Goal: Information Seeking & Learning: Learn about a topic

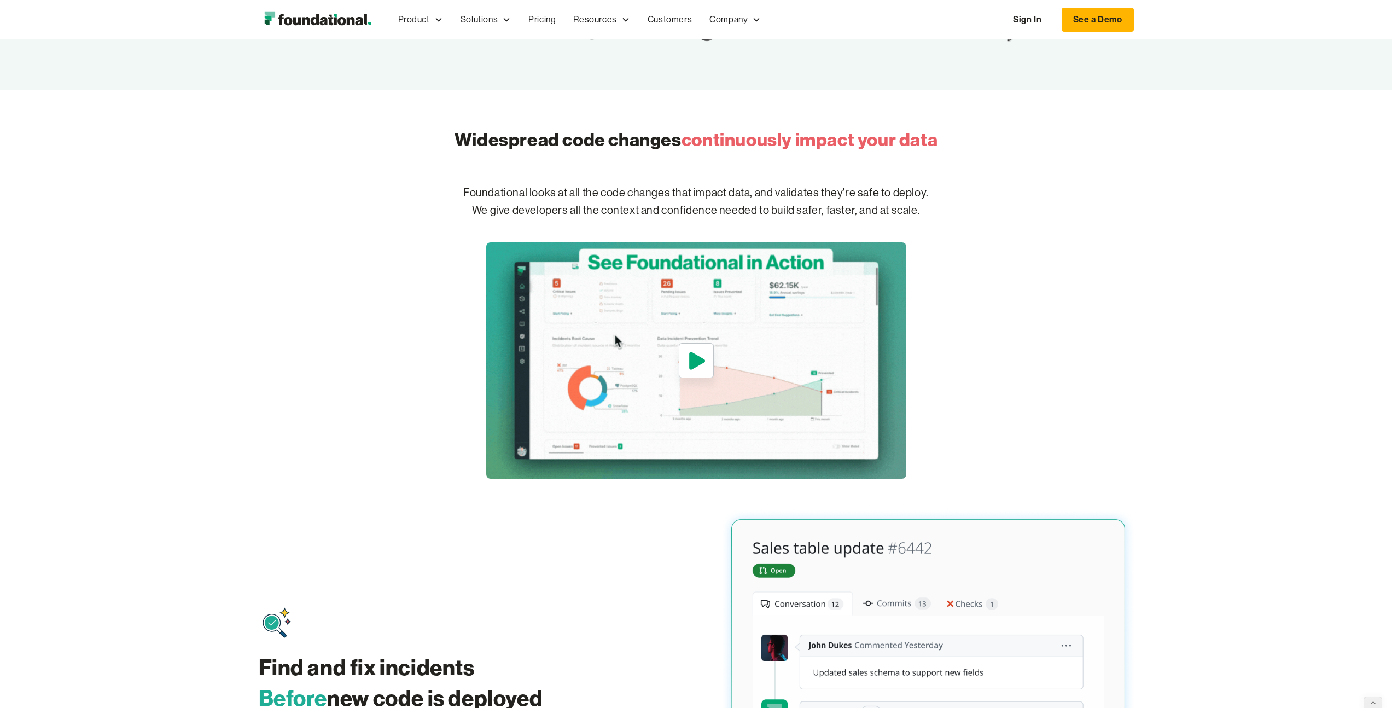
click at [945, 255] on div "Widespread code changes continuously impact your data Foundational looks at all…" at bounding box center [696, 284] width 1392 height 389
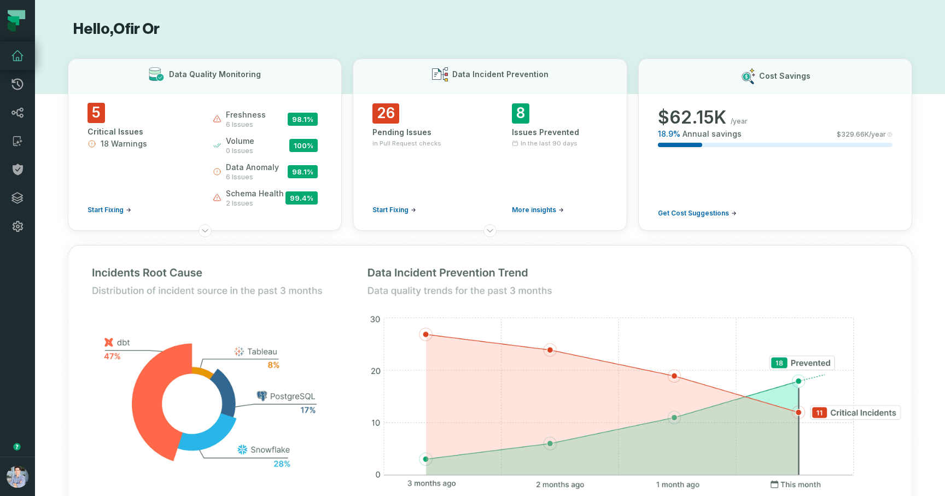
click at [301, 37] on h1 "Hello, Ofir Or" at bounding box center [490, 29] width 845 height 19
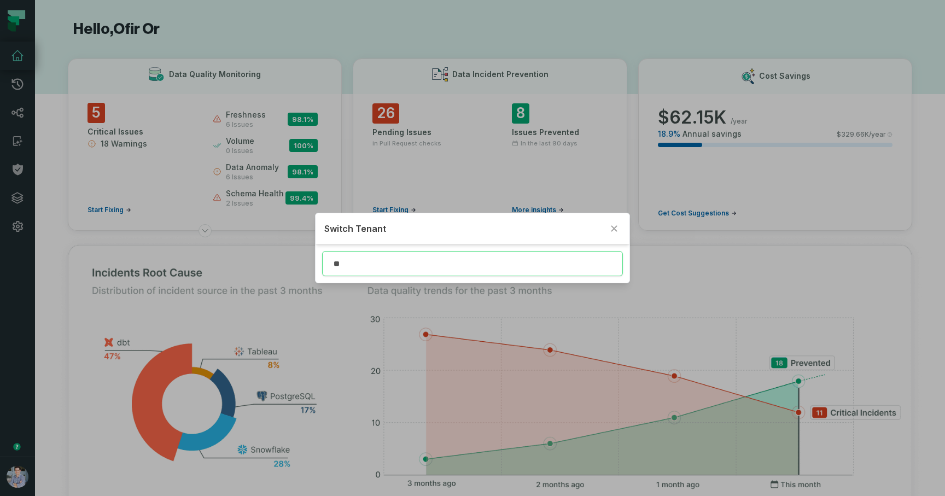
type input "*"
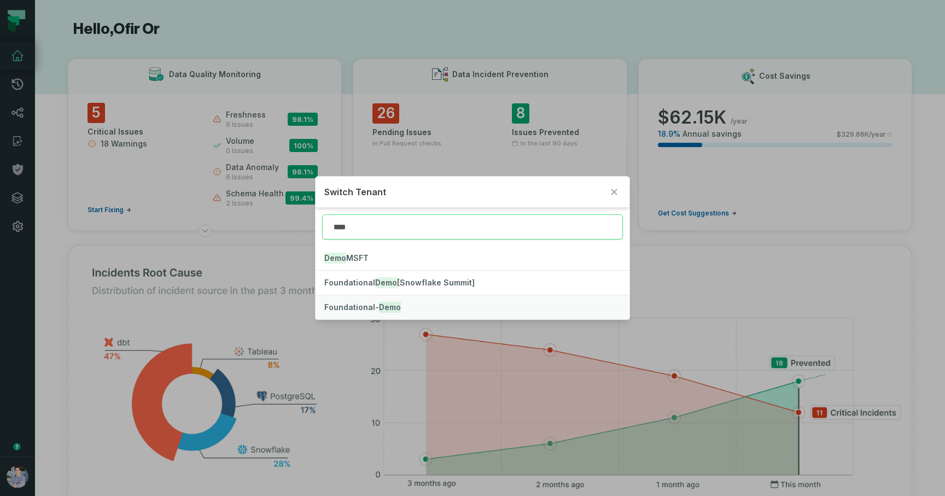
type input "****"
click at [379, 308] on mark "Demo" at bounding box center [390, 307] width 22 height 11
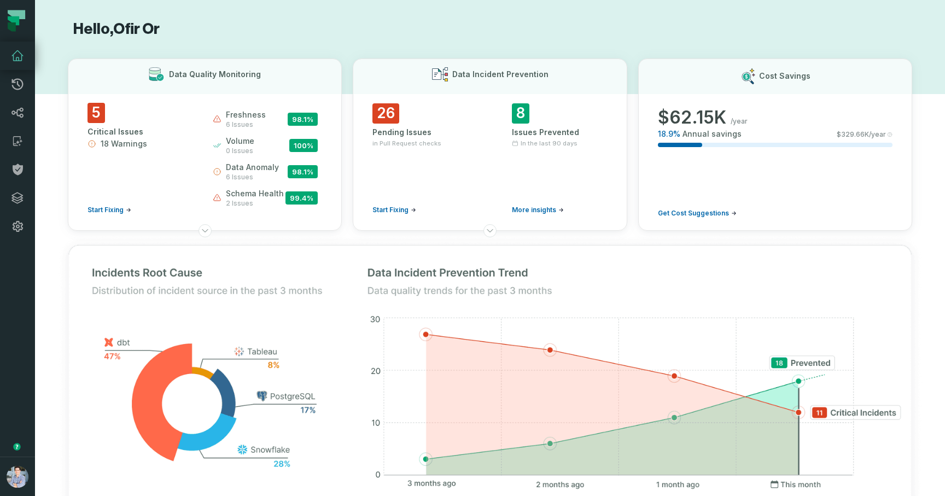
click at [412, 20] on h1 "Hello, Ofir Or" at bounding box center [490, 29] width 845 height 19
click at [11, 140] on icon at bounding box center [17, 141] width 13 height 13
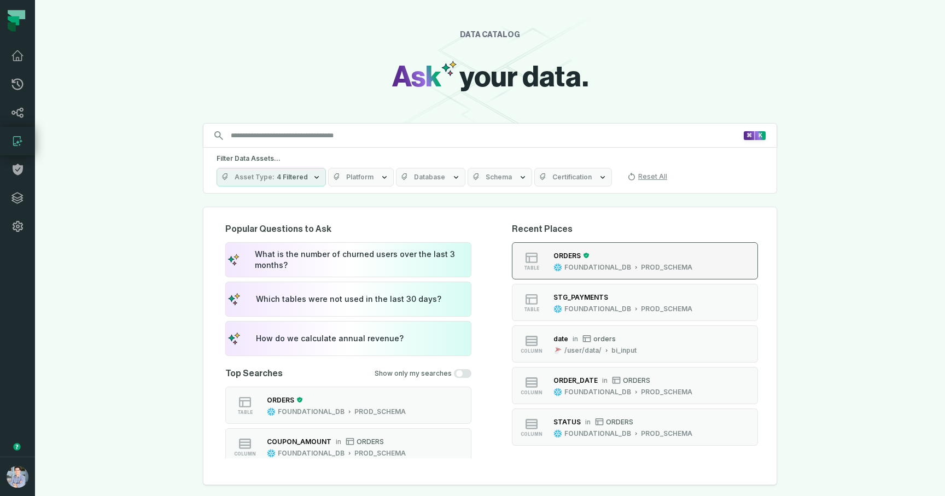
click at [672, 254] on div "ORDERS" at bounding box center [623, 255] width 139 height 11
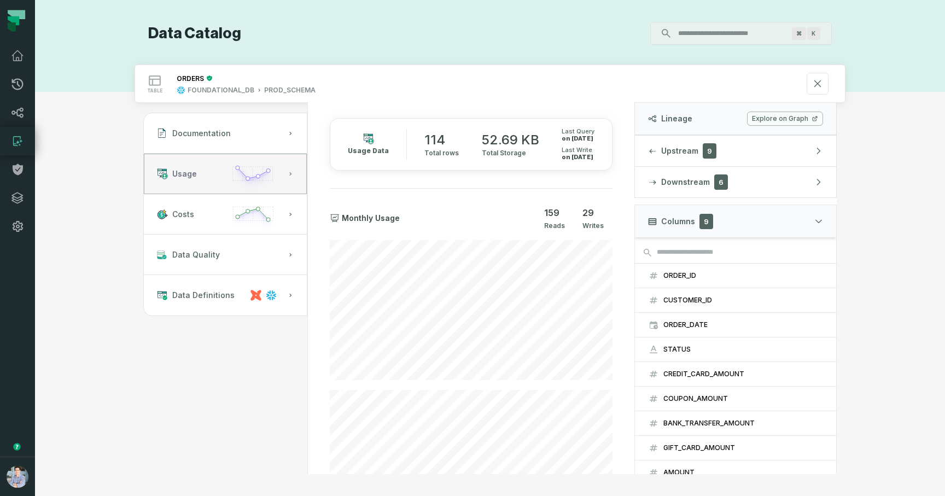
click at [251, 171] on icon "button" at bounding box center [253, 177] width 51 height 31
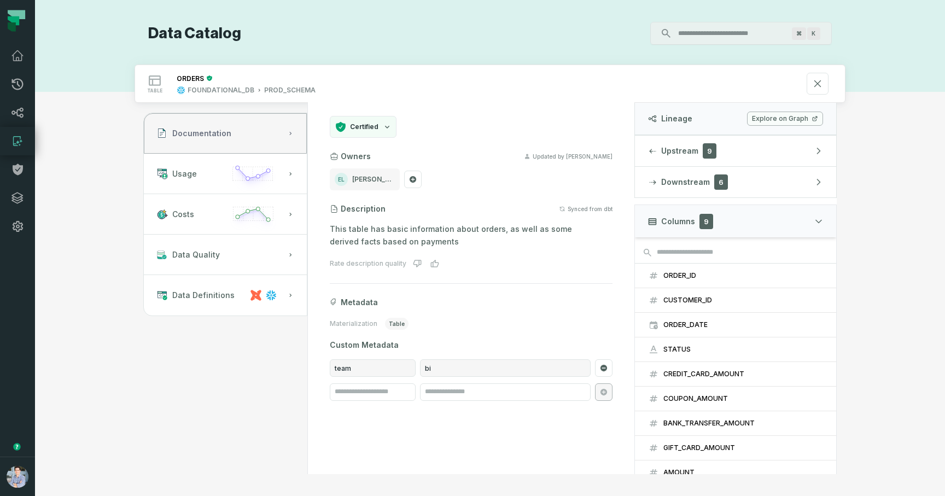
click at [237, 133] on button "Documentation" at bounding box center [225, 133] width 163 height 40
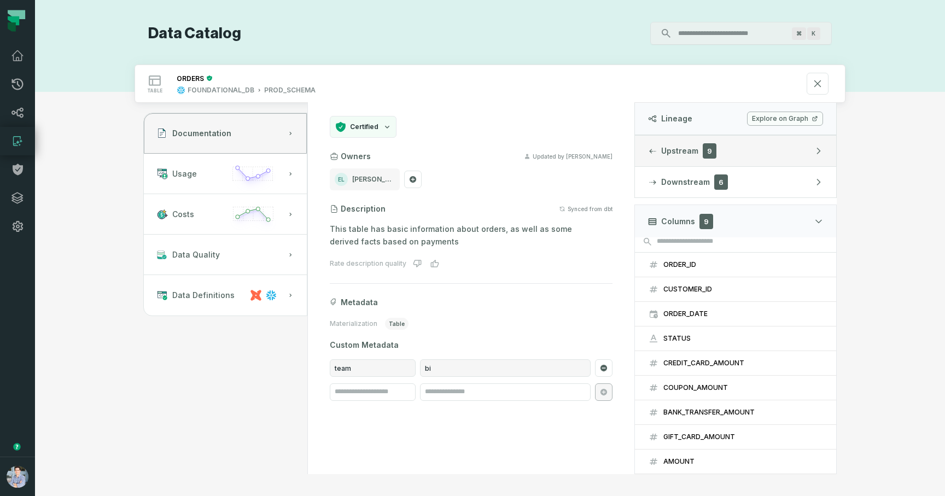
click at [762, 152] on button "Upstream 9" at bounding box center [735, 151] width 201 height 31
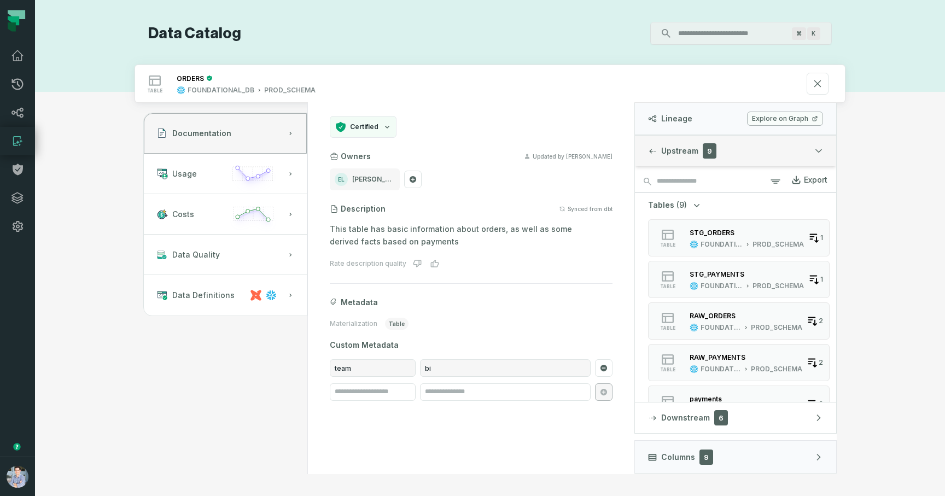
click at [695, 146] on span "Upstream" at bounding box center [679, 151] width 37 height 11
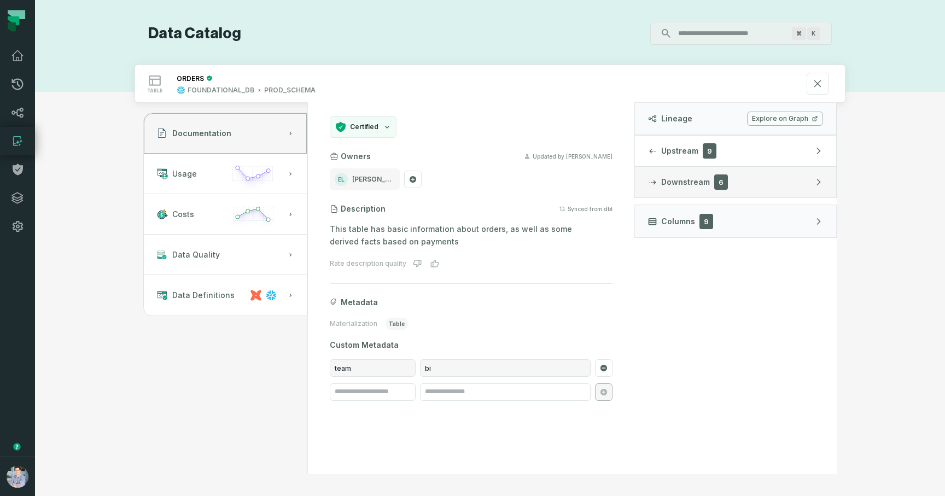
click at [714, 178] on span "6" at bounding box center [721, 182] width 14 height 15
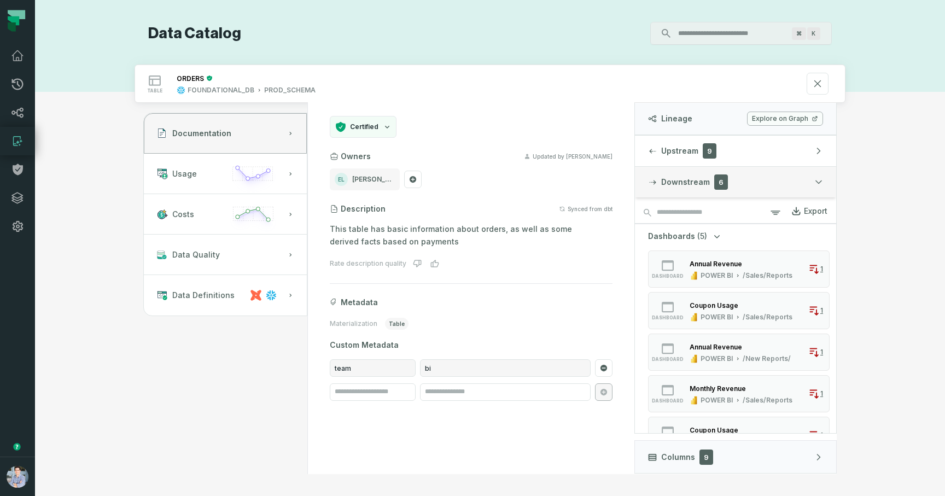
click at [714, 178] on span "6" at bounding box center [721, 182] width 14 height 15
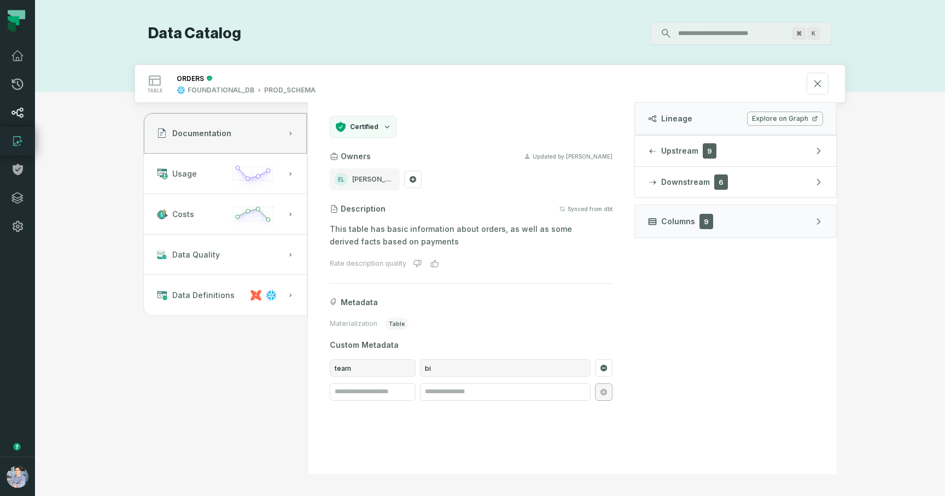
click at [24, 107] on icon at bounding box center [17, 112] width 13 height 13
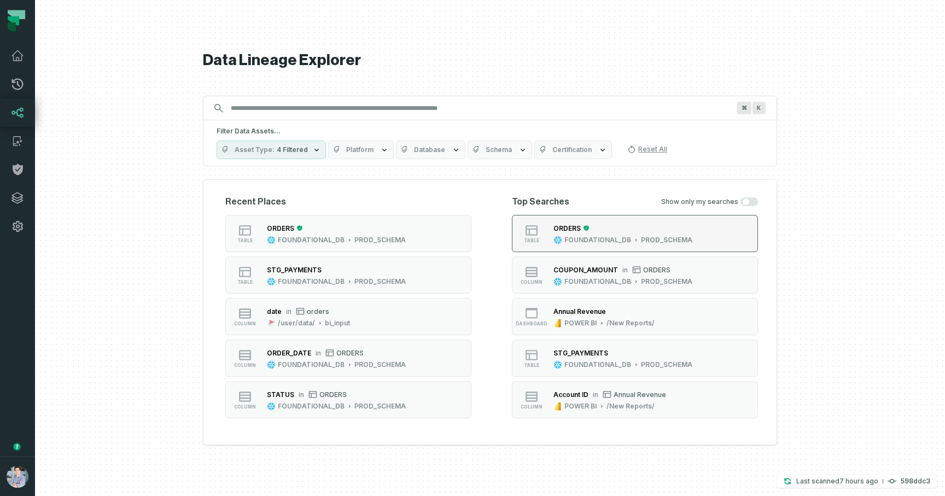
click at [636, 231] on div "ORDERS" at bounding box center [623, 228] width 139 height 11
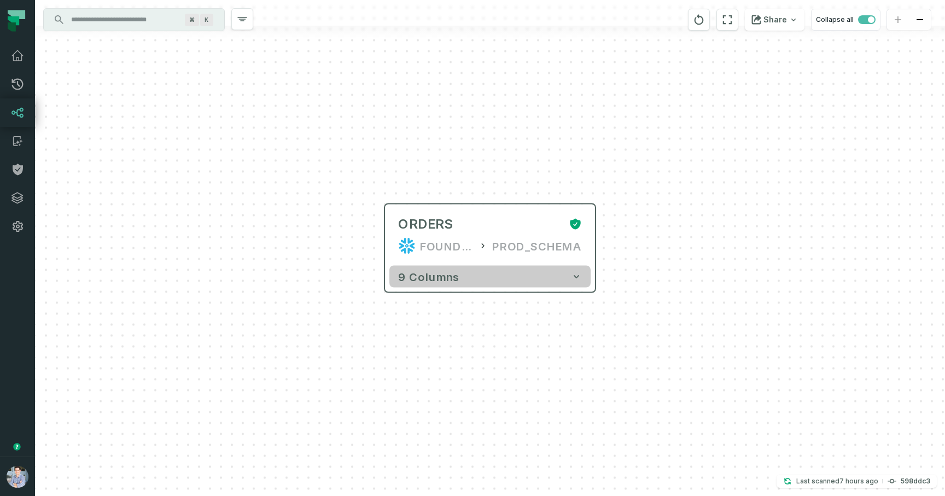
click at [577, 274] on icon "button" at bounding box center [576, 276] width 11 height 11
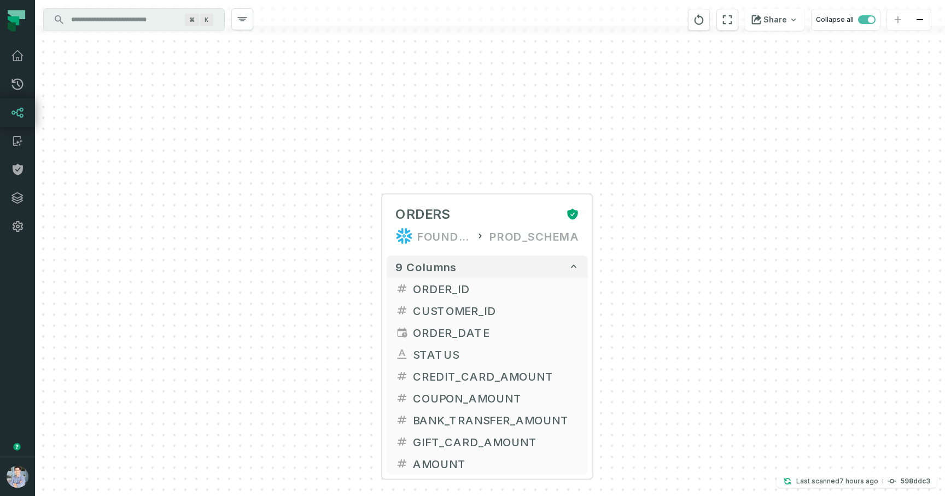
drag, startPoint x: 667, startPoint y: 294, endPoint x: 650, endPoint y: 230, distance: 66.7
click at [650, 230] on div "+ ORDERS FOUNDATIONAL_DB PROD_SCHEMA + 9 columns + ORDER_ID + + CUSTOMER_ID + +…" at bounding box center [490, 248] width 910 height 496
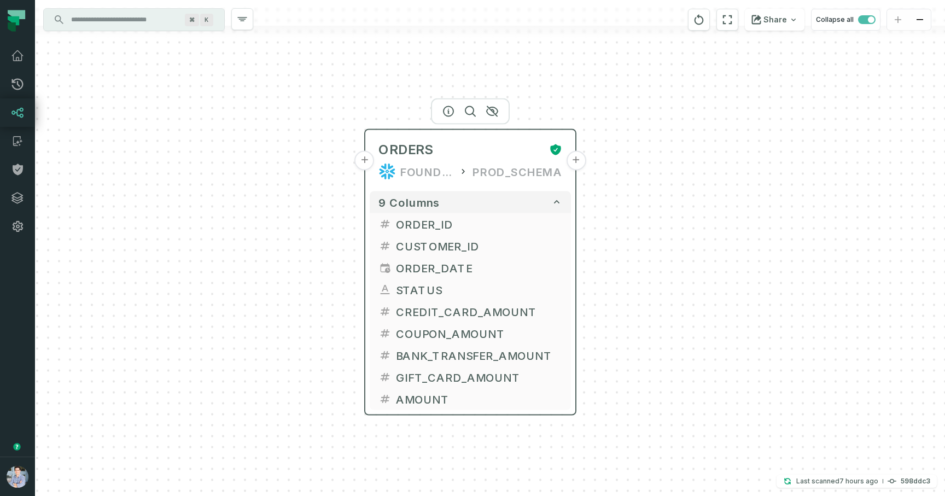
click at [578, 159] on button "+" at bounding box center [576, 161] width 20 height 20
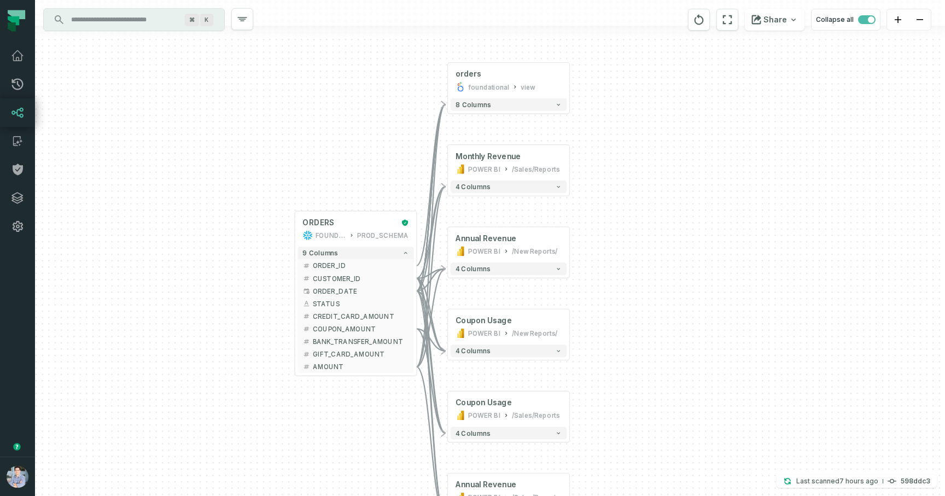
drag, startPoint x: 232, startPoint y: 114, endPoint x: 304, endPoint y: 112, distance: 71.7
click at [304, 112] on div "+ orders foundational view + 8 columns + Monthly Revenue POWER BI /Sales/Report…" at bounding box center [490, 248] width 910 height 496
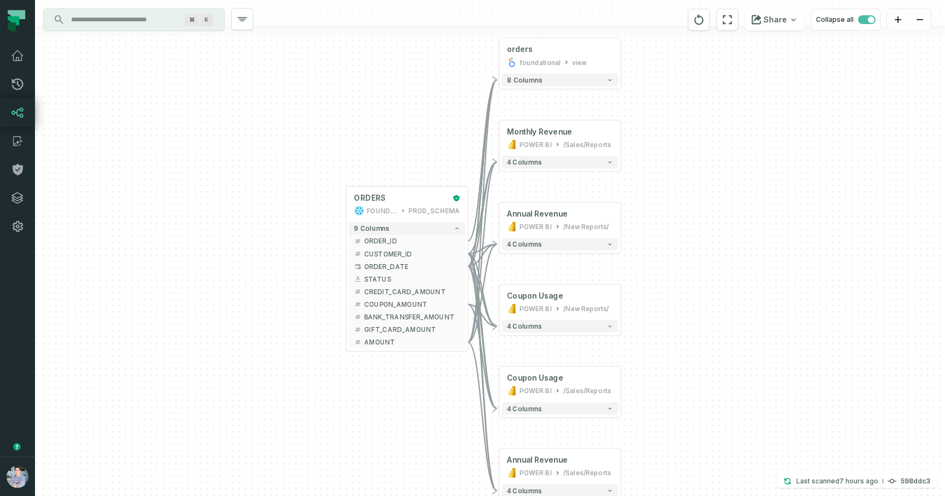
drag, startPoint x: 668, startPoint y: 242, endPoint x: 666, endPoint y: 226, distance: 15.9
click at [666, 226] on div "+ orders foundational view + 8 columns + Monthly Revenue POWER BI /Sales/Report…" at bounding box center [490, 248] width 910 height 496
click at [349, 205] on button "+" at bounding box center [346, 204] width 11 height 11
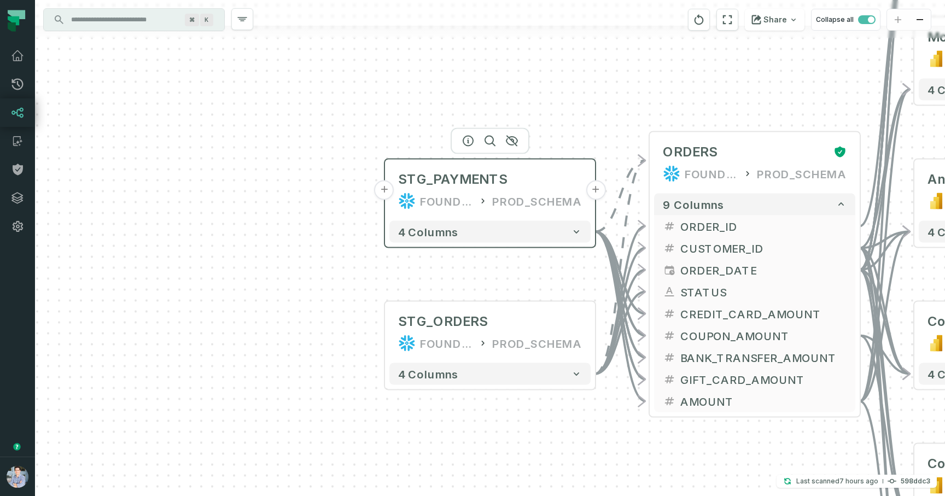
click at [381, 184] on button "+" at bounding box center [385, 191] width 20 height 20
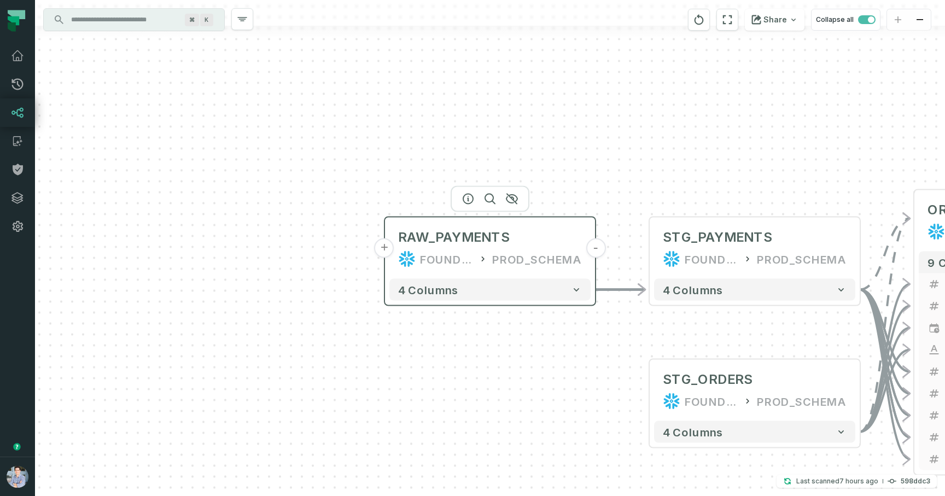
click at [379, 248] on button "+" at bounding box center [385, 249] width 20 height 20
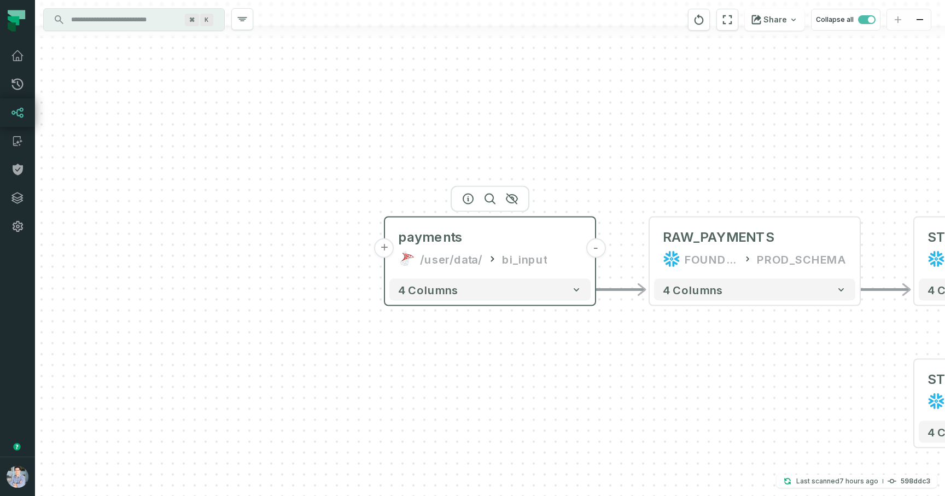
click at [384, 248] on button "+" at bounding box center [385, 249] width 20 height 20
click at [382, 245] on button "+" at bounding box center [385, 249] width 20 height 20
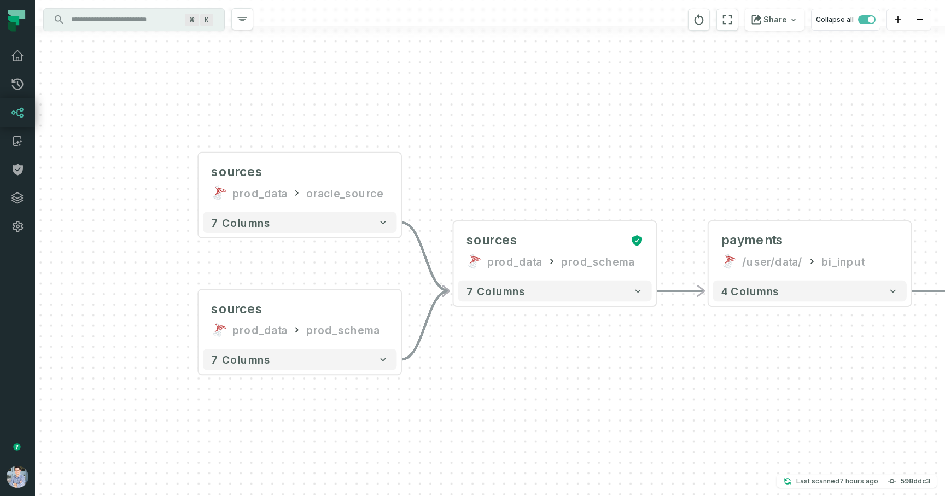
drag, startPoint x: 547, startPoint y: 376, endPoint x: 447, endPoint y: 362, distance: 100.1
click at [447, 362] on div "sources prod_data oracle_source - 7 columns sources prod_data prod_schema - 7 c…" at bounding box center [490, 248] width 910 height 496
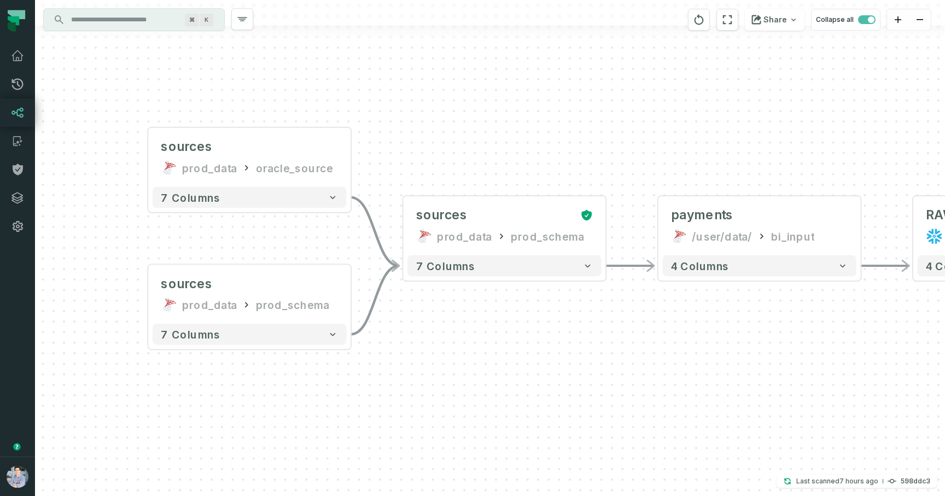
drag, startPoint x: 558, startPoint y: 399, endPoint x: 508, endPoint y: 373, distance: 56.0
click at [508, 373] on div "sources prod_data oracle_source - 7 columns sources prod_data prod_schema - 7 c…" at bounding box center [490, 248] width 910 height 496
click at [376, 234] on icon "Edge from d06393d810ac2a33c5110efdbe102cf4 to e790c1af0568d6064d32ee445db4dd66" at bounding box center [376, 231] width 49 height 68
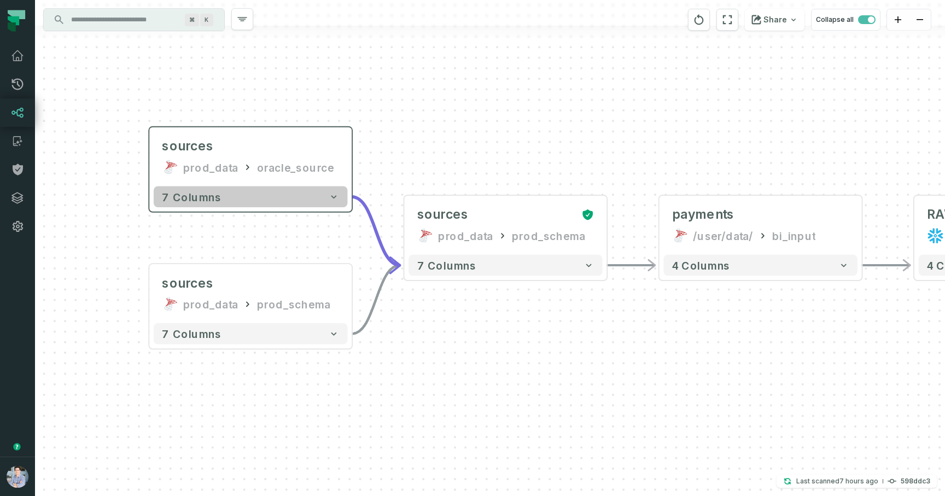
click at [340, 196] on button "7 columns" at bounding box center [251, 197] width 194 height 21
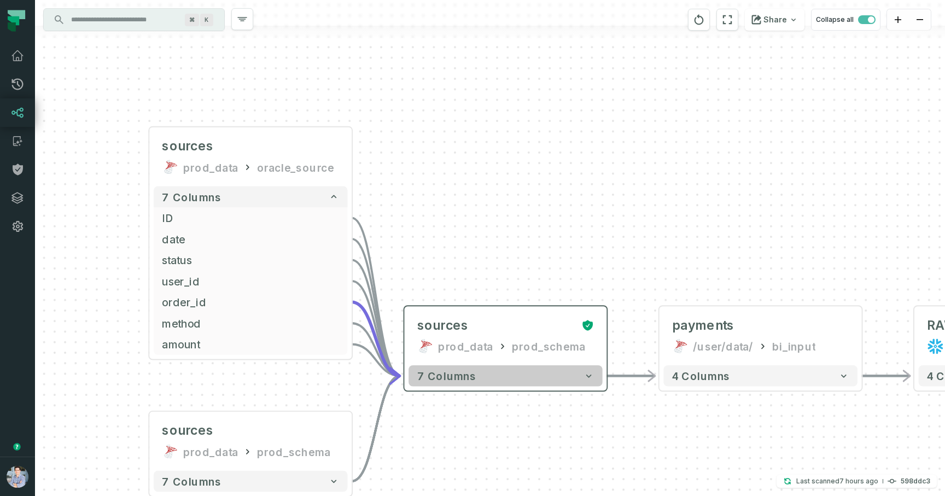
click at [474, 375] on button "7 columns" at bounding box center [506, 375] width 194 height 21
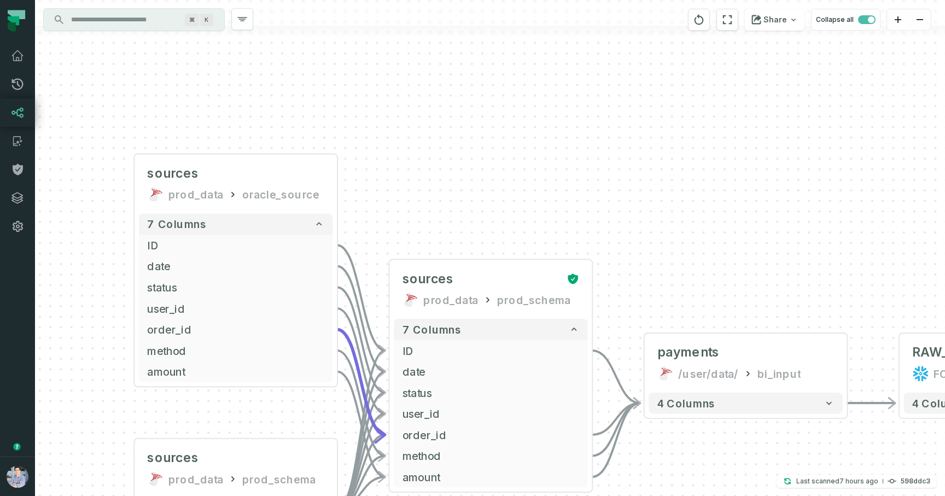
drag, startPoint x: 673, startPoint y: 310, endPoint x: 635, endPoint y: 199, distance: 117.5
click at [635, 199] on div "sources prod_data oracle_source - 7 columns ID - date - status - user_id - orde…" at bounding box center [490, 248] width 910 height 496
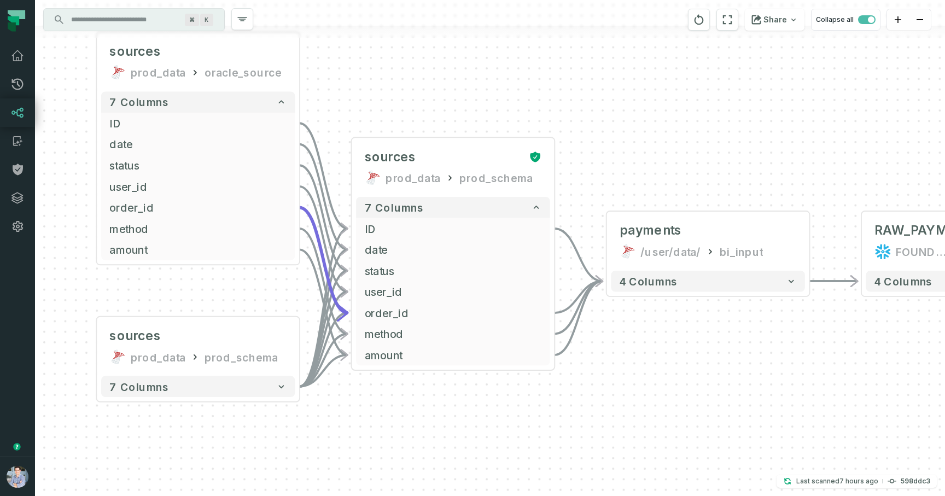
drag, startPoint x: 603, startPoint y: 408, endPoint x: 594, endPoint y: 323, distance: 84.7
click at [594, 323] on div "sources prod_data oracle_source - 7 columns ID - date - status - user_id - orde…" at bounding box center [490, 248] width 910 height 496
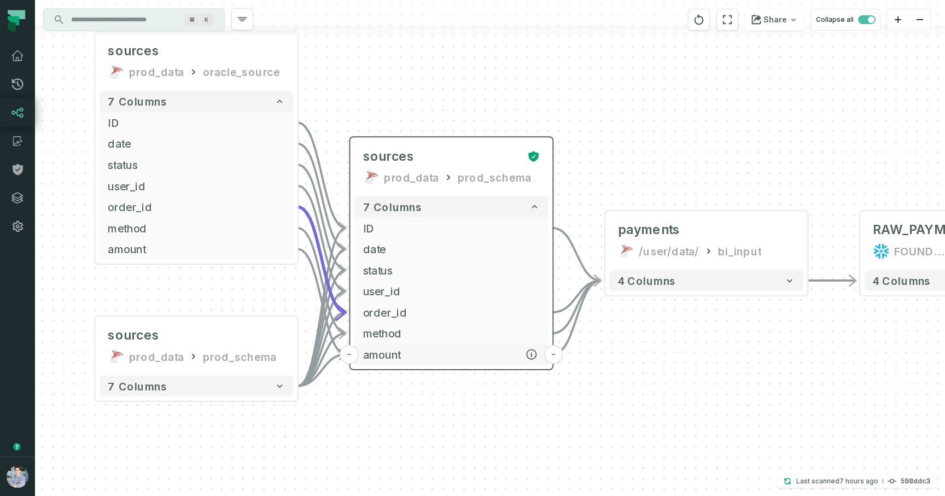
drag, startPoint x: 463, startPoint y: 309, endPoint x: 464, endPoint y: 357, distance: 48.2
click at [463, 358] on span "amount" at bounding box center [451, 355] width 177 height 16
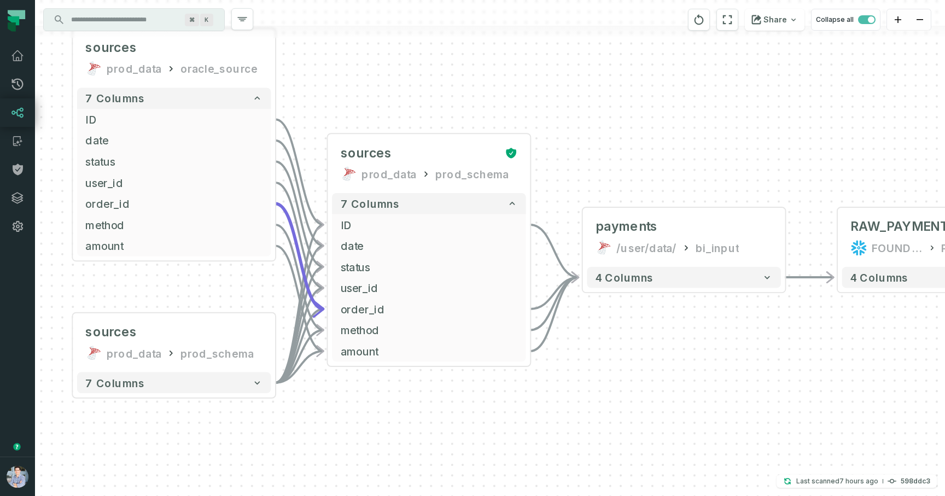
drag, startPoint x: 623, startPoint y: 379, endPoint x: 572, endPoint y: 379, distance: 50.9
click at [572, 379] on div "sources prod_data oracle_source - 7 columns ID - date - status - user_id - orde…" at bounding box center [490, 248] width 910 height 496
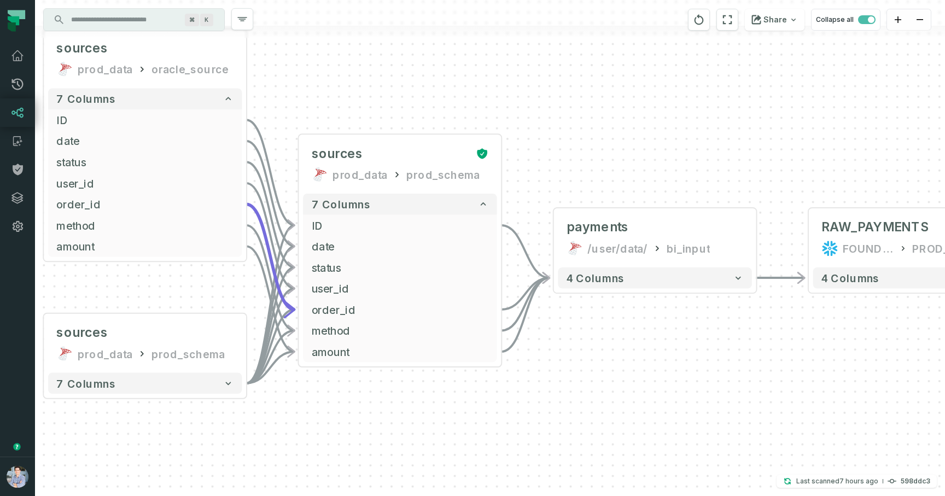
drag, startPoint x: 679, startPoint y: 364, endPoint x: 468, endPoint y: 361, distance: 211.2
click at [468, 361] on div "sources prod_data oracle_source - 7 columns ID - date - status - user_id - orde…" at bounding box center [490, 248] width 910 height 496
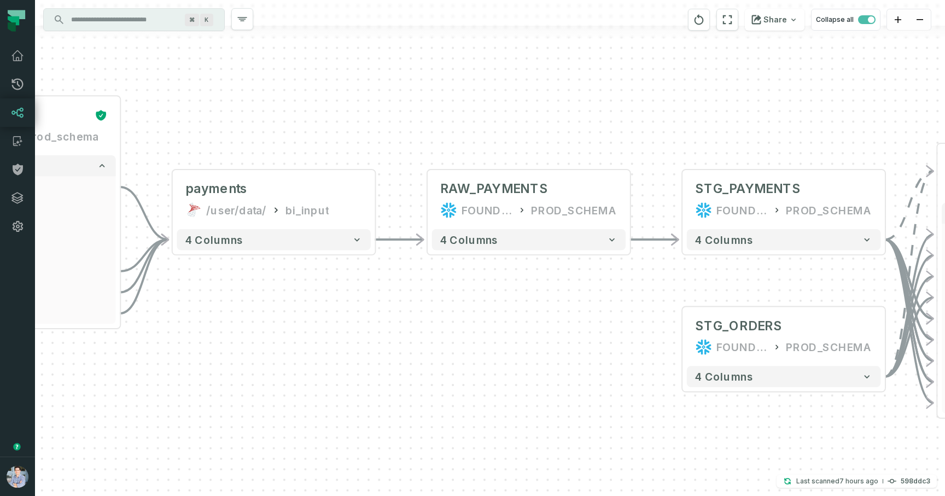
drag, startPoint x: 594, startPoint y: 349, endPoint x: 416, endPoint y: 313, distance: 181.4
click at [416, 313] on div "sources prod_data oracle_source - 7 columns ID - date - status - user_id - orde…" at bounding box center [490, 248] width 910 height 496
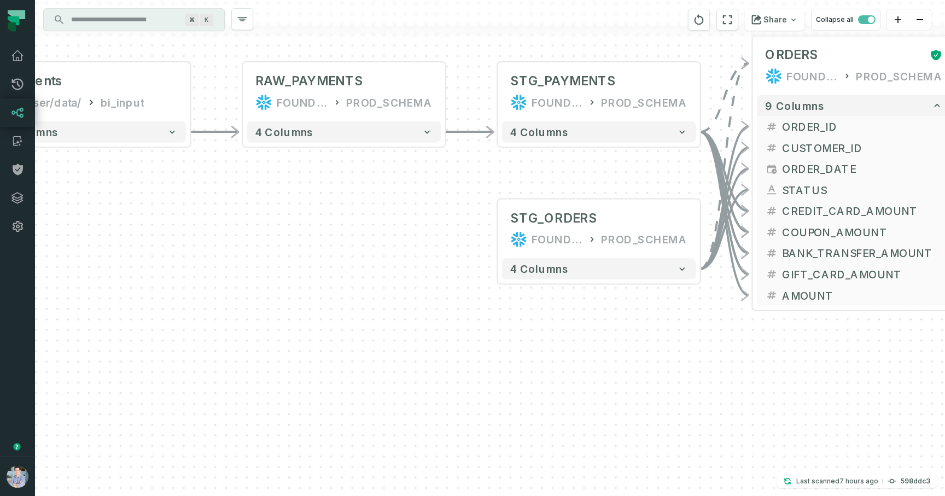
drag, startPoint x: 605, startPoint y: 283, endPoint x: 435, endPoint y: 187, distance: 195.3
click at [435, 187] on div "sources prod_data oracle_source - 7 columns ID - date - status - user_id - orde…" at bounding box center [490, 248] width 910 height 496
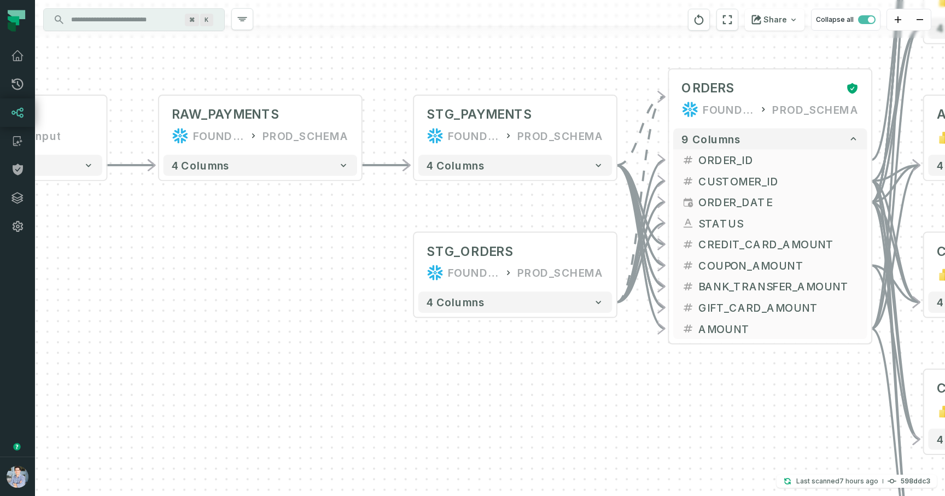
drag, startPoint x: 554, startPoint y: 44, endPoint x: 452, endPoint y: 88, distance: 111.5
click at [452, 88] on div "sources prod_data oracle_source - 7 columns ID - date - status - user_id - orde…" at bounding box center [490, 248] width 910 height 496
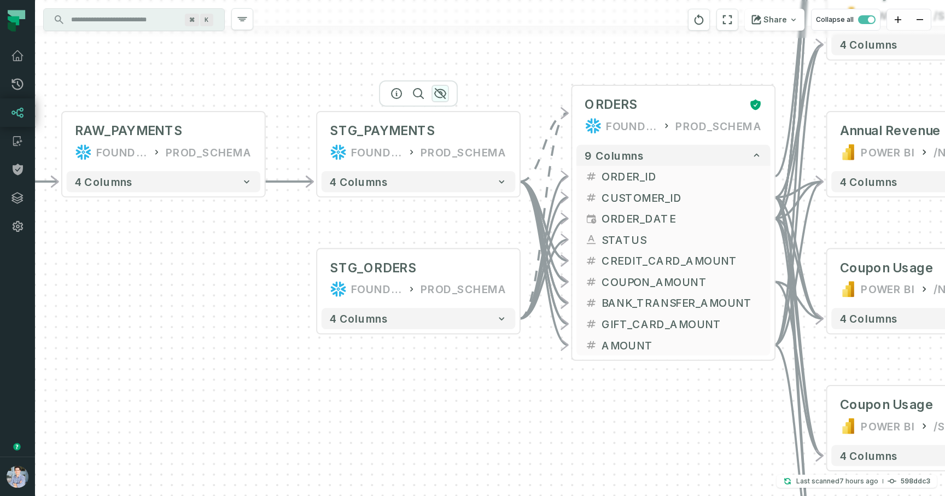
drag, startPoint x: 525, startPoint y: 91, endPoint x: 339, endPoint y: 141, distance: 192.4
click at [432, 102] on button "button" at bounding box center [441, 94] width 18 height 18
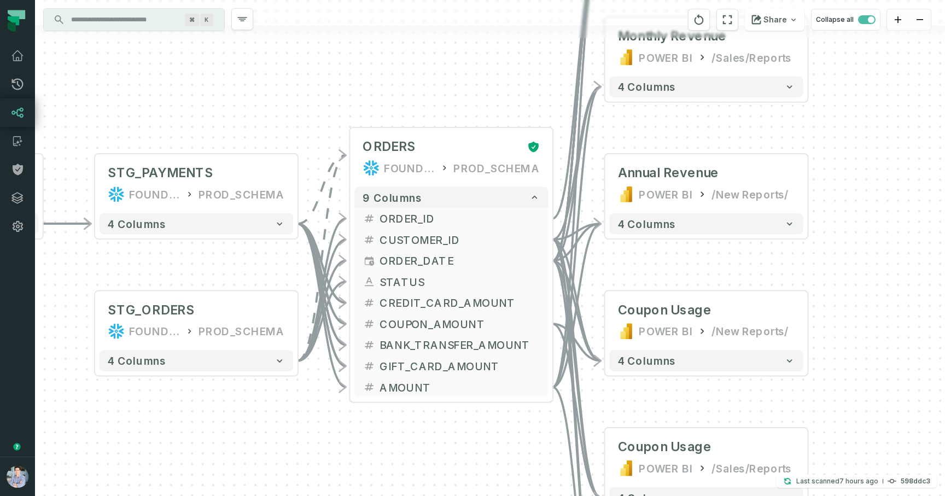
drag, startPoint x: 586, startPoint y: 92, endPoint x: 474, endPoint y: 91, distance: 112.1
click at [474, 91] on div "sources prod_data oracle_source - 7 columns ID - date - status - user_id - orde…" at bounding box center [490, 248] width 910 height 496
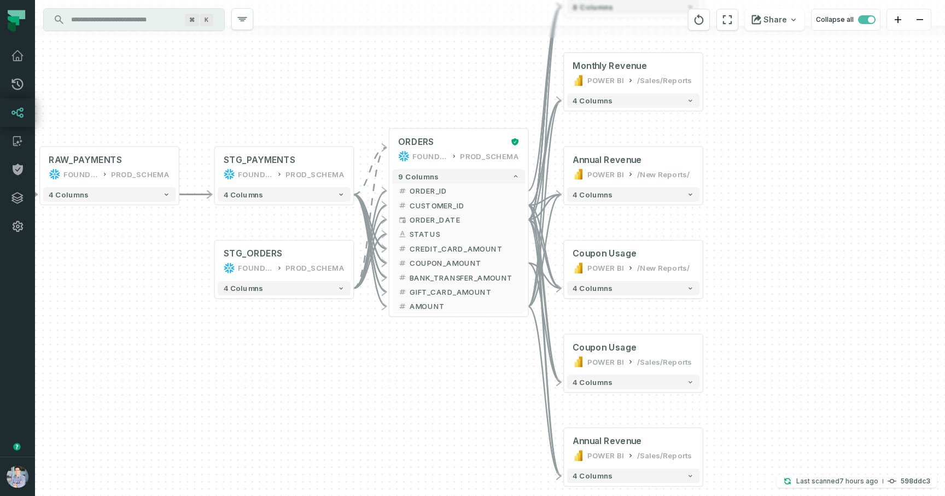
drag, startPoint x: 474, startPoint y: 86, endPoint x: 474, endPoint y: 98, distance: 12.0
click at [474, 98] on div "sources prod_data oracle_source - 7 columns ID - date - status - user_id - orde…" at bounding box center [490, 248] width 910 height 496
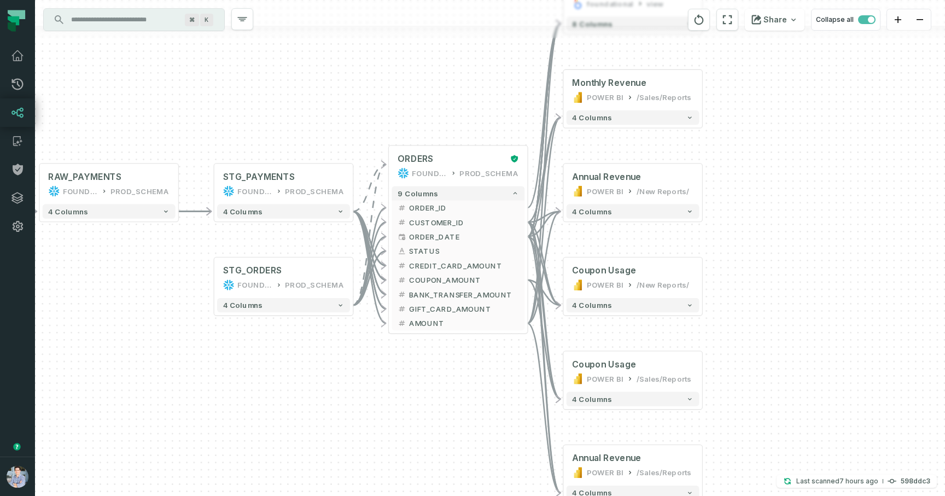
drag, startPoint x: 704, startPoint y: 207, endPoint x: 703, endPoint y: 224, distance: 17.0
click at [703, 224] on div "sources prod_data oracle_source - 7 columns ID - date - status - user_id - orde…" at bounding box center [490, 248] width 910 height 496
drag, startPoint x: 755, startPoint y: 125, endPoint x: 746, endPoint y: 177, distance: 52.7
click at [746, 177] on div "sources prod_data oracle_source - 7 columns ID - date - status - user_id - orde…" at bounding box center [490, 248] width 910 height 496
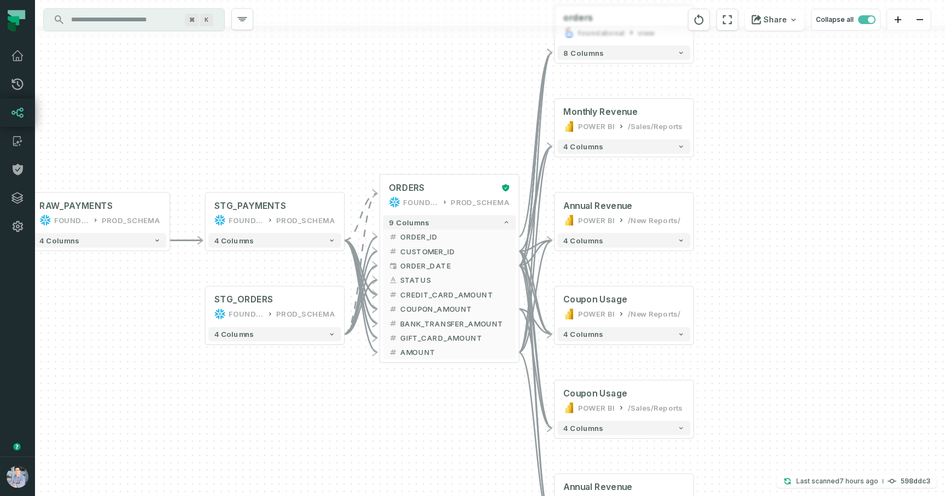
drag, startPoint x: 812, startPoint y: 195, endPoint x: 812, endPoint y: 85, distance: 110.0
click at [812, 85] on div "sources prod_data oracle_source - 7 columns ID - date - status - user_id - orde…" at bounding box center [490, 248] width 910 height 496
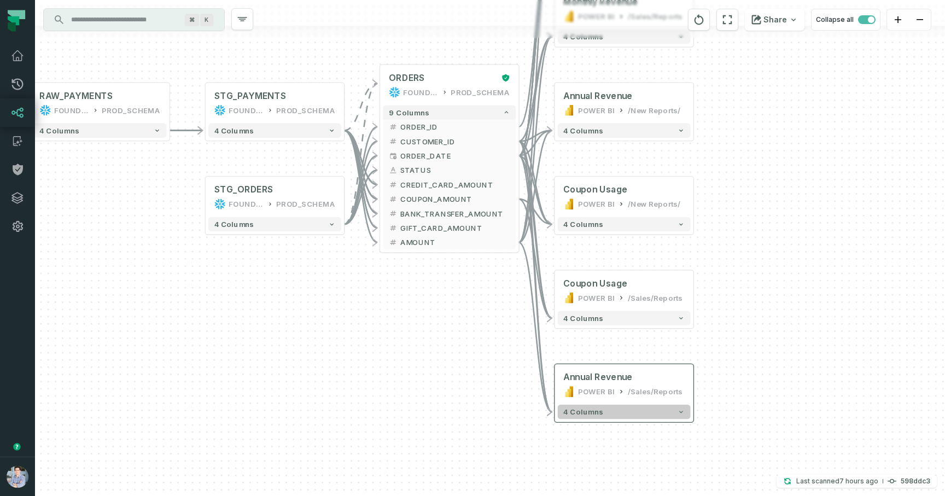
click at [678, 415] on icon "button" at bounding box center [681, 412] width 7 height 7
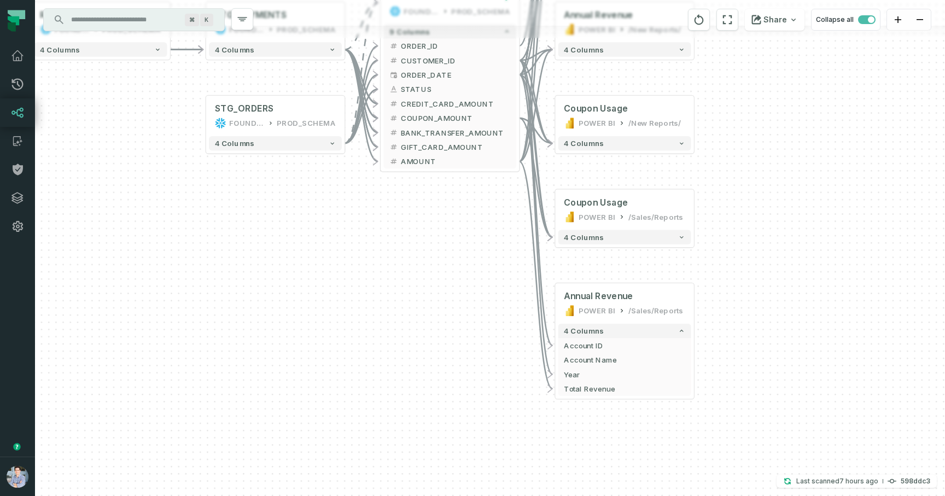
drag, startPoint x: 764, startPoint y: 343, endPoint x: 764, endPoint y: 329, distance: 14.2
click at [764, 329] on div "sources prod_data oracle_source - 7 columns ID - date - status - user_id - orde…" at bounding box center [490, 248] width 910 height 496
click at [716, 313] on div "sources prod_data oracle_source - 7 columns ID - date - status - user_id - orde…" at bounding box center [490, 248] width 910 height 496
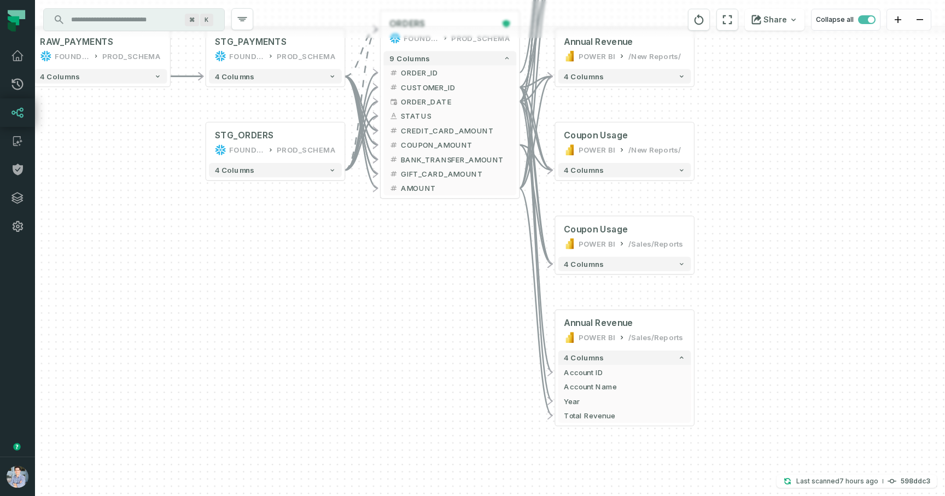
drag, startPoint x: 716, startPoint y: 315, endPoint x: 716, endPoint y: 344, distance: 29.0
click at [716, 344] on div "sources prod_data oracle_source - 7 columns ID - date - status - user_id - orde…" at bounding box center [490, 248] width 910 height 496
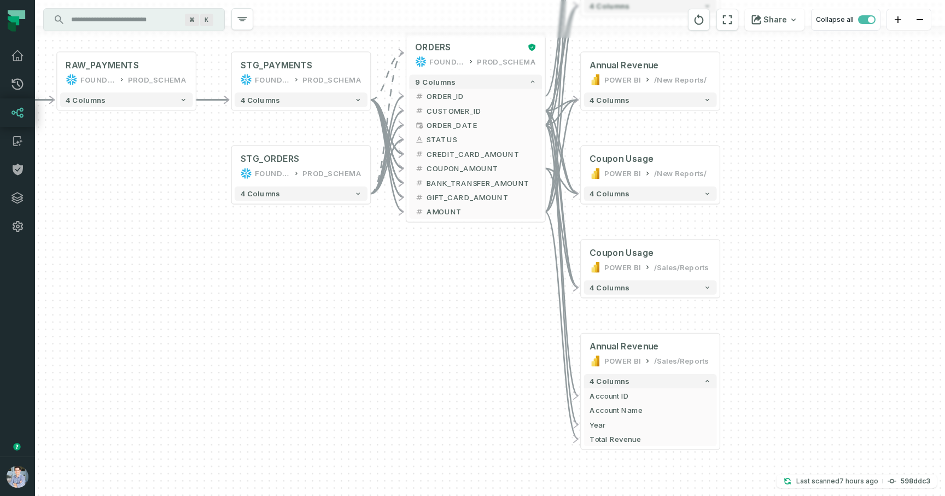
drag, startPoint x: 503, startPoint y: 311, endPoint x: 528, endPoint y: 334, distance: 34.0
click at [528, 335] on div "sources prod_data oracle_source - 7 columns ID - date - status - user_id - orde…" at bounding box center [490, 248] width 910 height 496
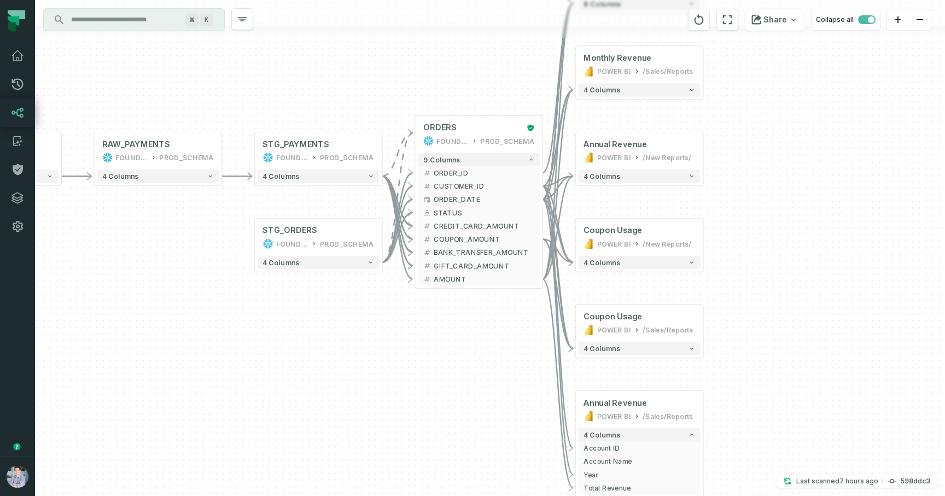
drag, startPoint x: 508, startPoint y: 280, endPoint x: 508, endPoint y: 334, distance: 53.6
click at [508, 334] on div "sources prod_data oracle_source - 7 columns ID - date - status - user_id - orde…" at bounding box center [490, 248] width 910 height 496
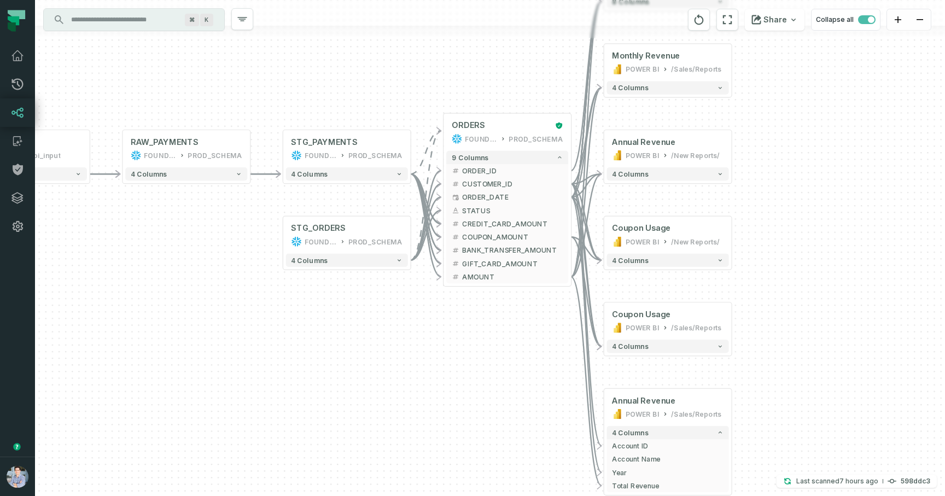
drag, startPoint x: 427, startPoint y: 328, endPoint x: 467, endPoint y: 328, distance: 39.9
click at [467, 329] on div "sources prod_data oracle_source - 7 columns ID - date - status - user_id - orde…" at bounding box center [490, 248] width 910 height 496
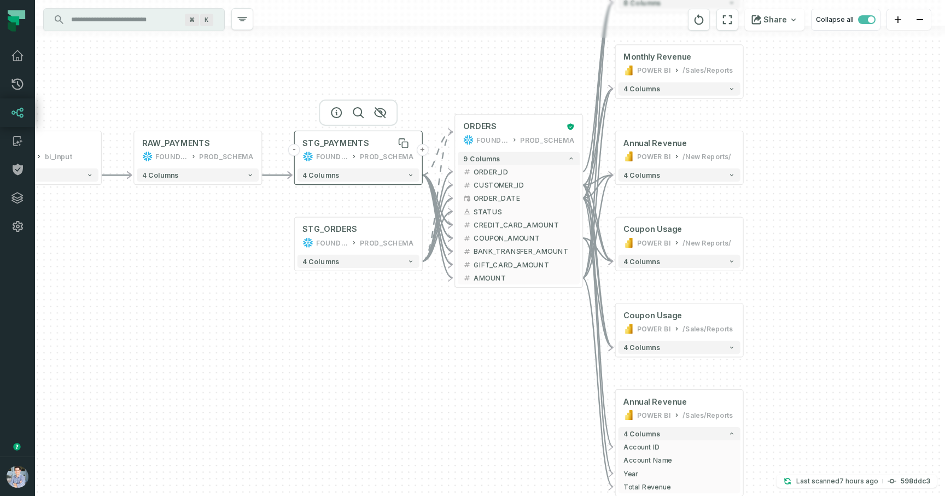
click at [380, 148] on div "STG_PAYMENTS" at bounding box center [359, 143] width 112 height 10
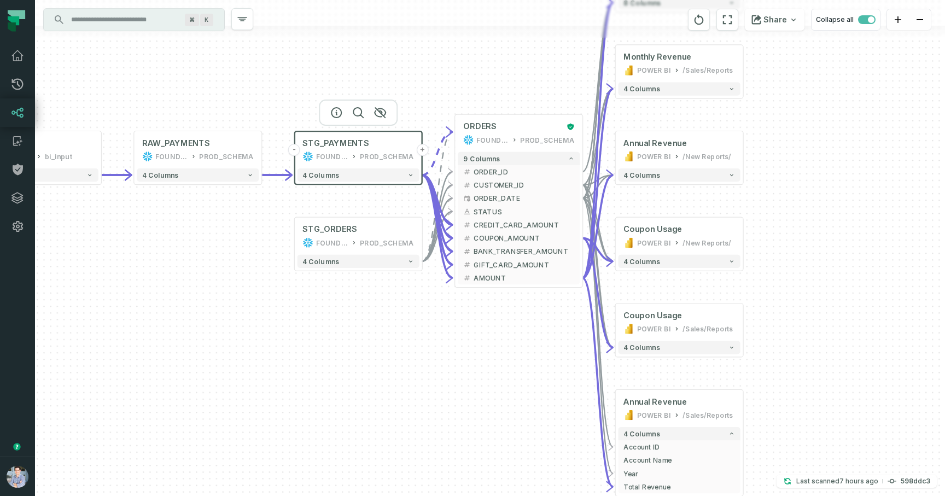
click at [776, 216] on div "sources prod_data oracle_source - 7 columns ID - date - status - user_id - orde…" at bounding box center [490, 248] width 910 height 496
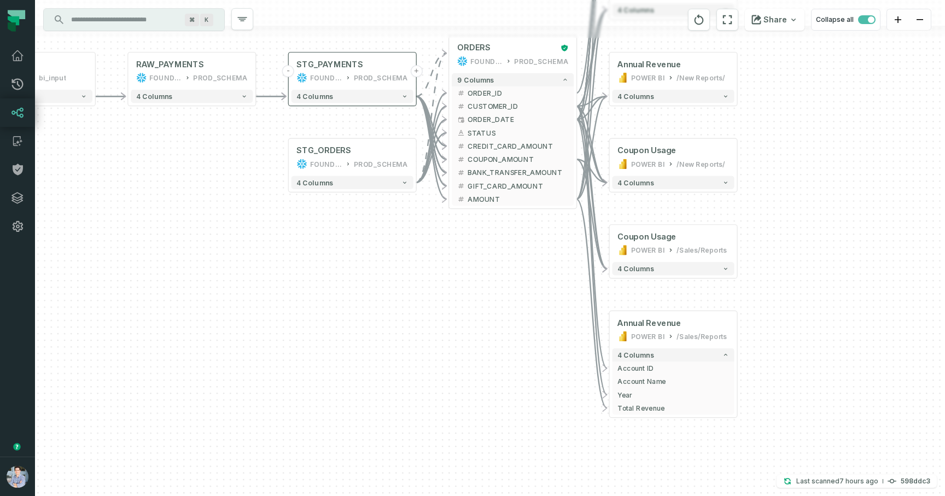
drag, startPoint x: 784, startPoint y: 230, endPoint x: 778, endPoint y: 180, distance: 50.8
click at [778, 180] on div "sources prod_data oracle_source - 7 columns ID - date - status - user_id - orde…" at bounding box center [490, 248] width 910 height 496
drag, startPoint x: 499, startPoint y: 247, endPoint x: 518, endPoint y: 285, distance: 42.1
click at [518, 285] on div "sources prod_data oracle_source - 7 columns ID - date - status - user_id - orde…" at bounding box center [490, 248] width 910 height 496
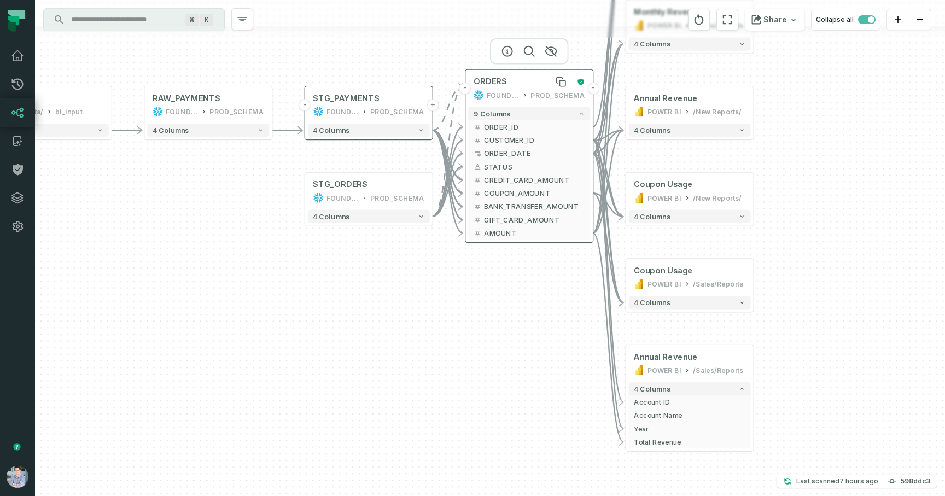
click at [529, 80] on div "ORDERS" at bounding box center [523, 82] width 98 height 10
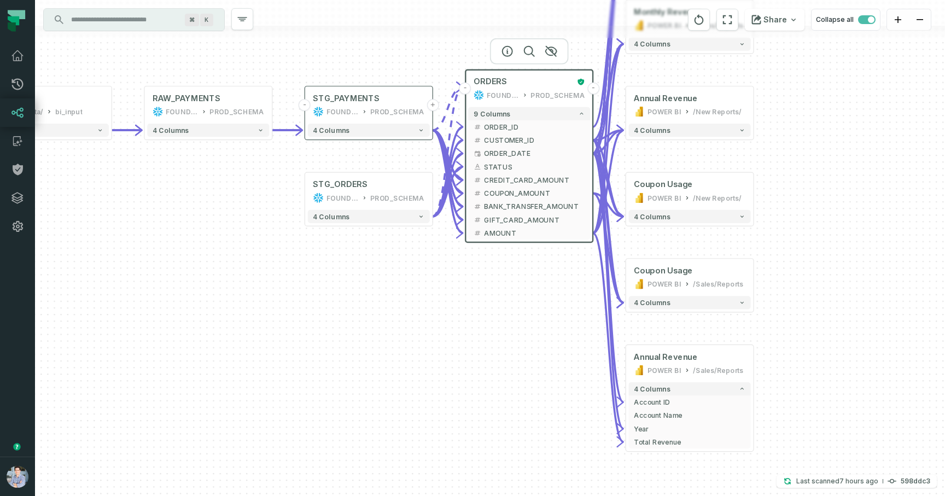
click at [359, 90] on div "STG_PAYMENTS FOUNDATIONAL_DB PROD_SCHEMA" at bounding box center [369, 105] width 122 height 32
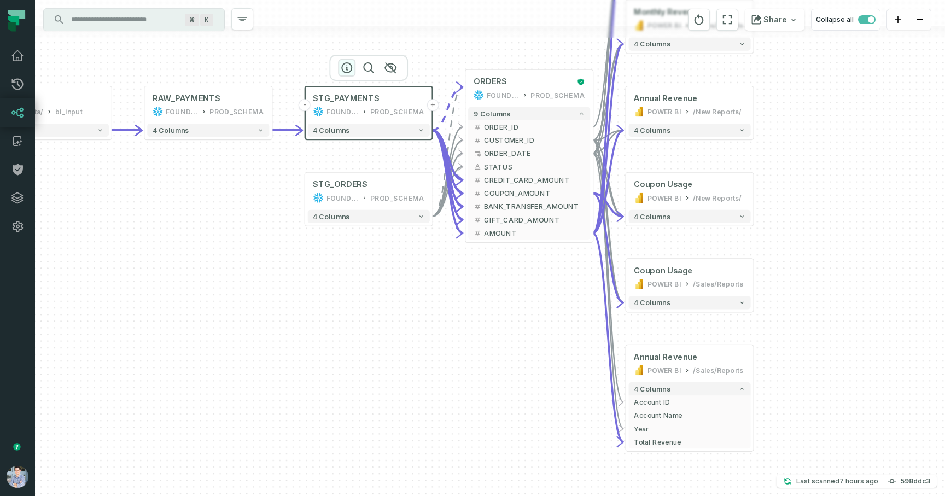
click at [344, 67] on icon "button" at bounding box center [346, 67] width 13 height 13
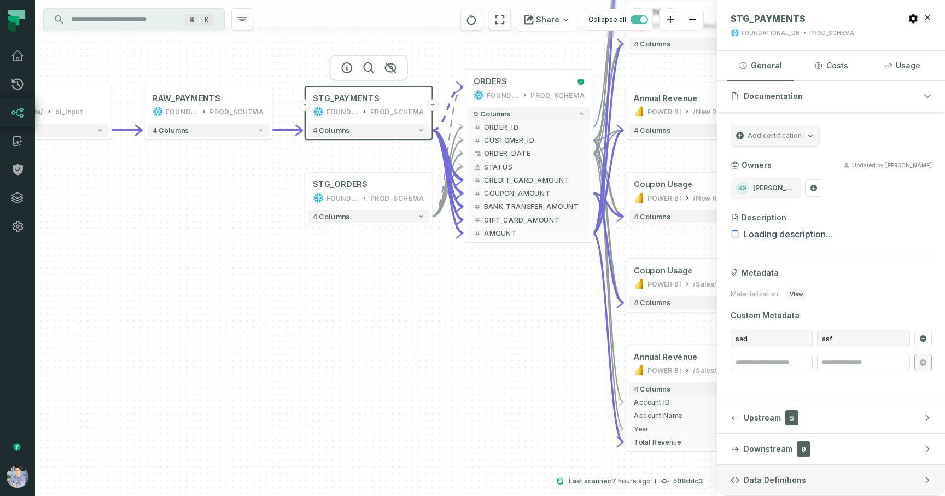
click at [813, 476] on button "Data Definitions" at bounding box center [832, 480] width 228 height 31
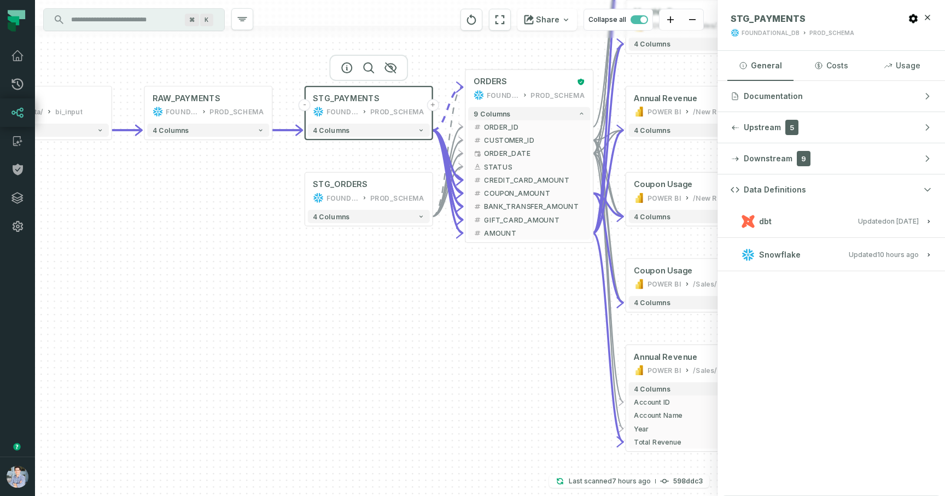
click at [254, 237] on div "sources prod_data oracle_source - 7 columns ID - date - status - user_id - orde…" at bounding box center [376, 248] width 683 height 496
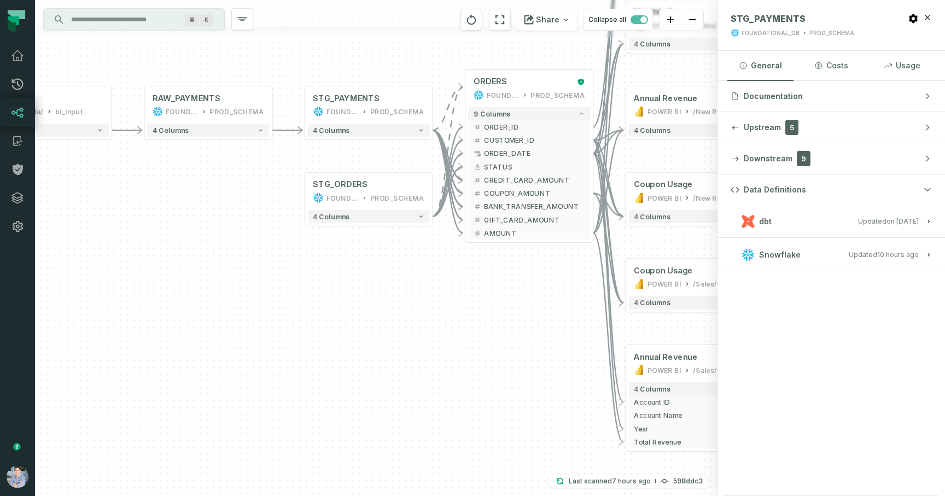
click at [370, 266] on div "sources prod_data oracle_source - 7 columns ID - date - status - user_id - orde…" at bounding box center [376, 248] width 683 height 496
click at [376, 295] on div "sources prod_data oracle_source - 7 columns ID - date - status - user_id - orde…" at bounding box center [376, 248] width 683 height 496
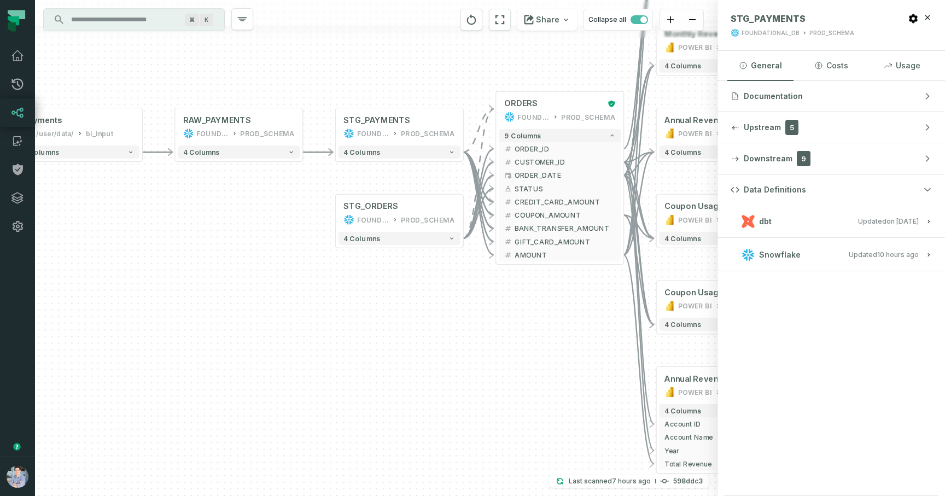
drag, startPoint x: 283, startPoint y: 176, endPoint x: 327, endPoint y: 211, distance: 55.3
click at [327, 211] on div "sources prod_data oracle_source - 7 columns ID - date - status - user_id - orde…" at bounding box center [376, 248] width 683 height 496
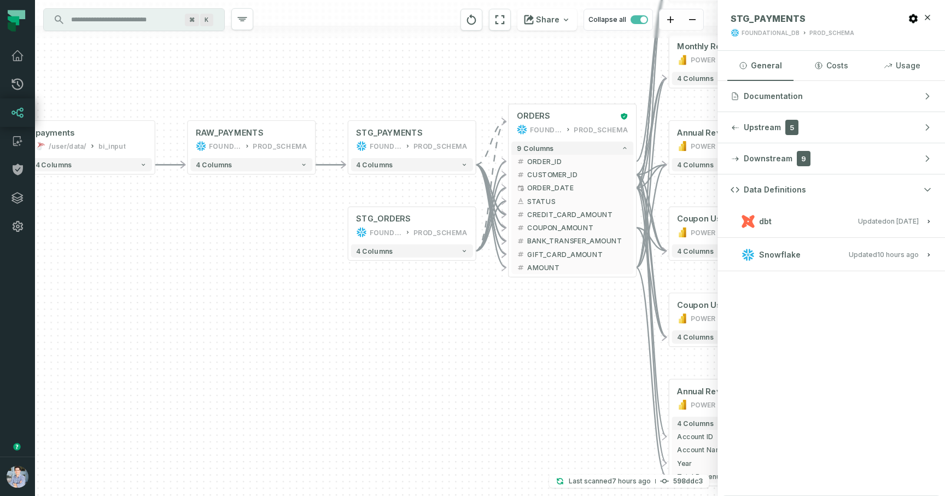
click at [253, 223] on div "sources prod_data oracle_source - 7 columns ID - date - status - user_id - orde…" at bounding box center [376, 248] width 683 height 496
drag, startPoint x: 226, startPoint y: 222, endPoint x: 244, endPoint y: 231, distance: 20.1
click at [245, 231] on div "sources prod_data oracle_source - 7 columns ID - date - status - user_id - orde…" at bounding box center [376, 248] width 683 height 496
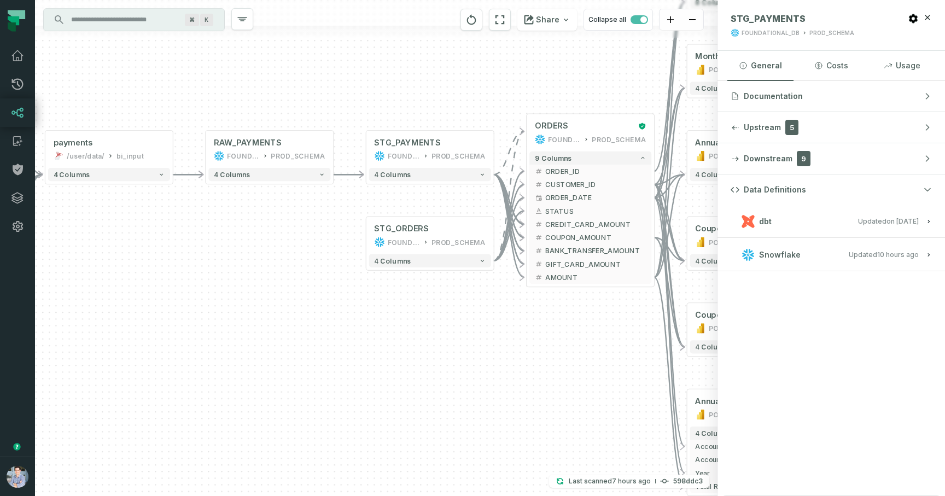
click at [202, 240] on div "sources prod_data oracle_source - 7 columns ID - date - status - user_id - orde…" at bounding box center [376, 248] width 683 height 496
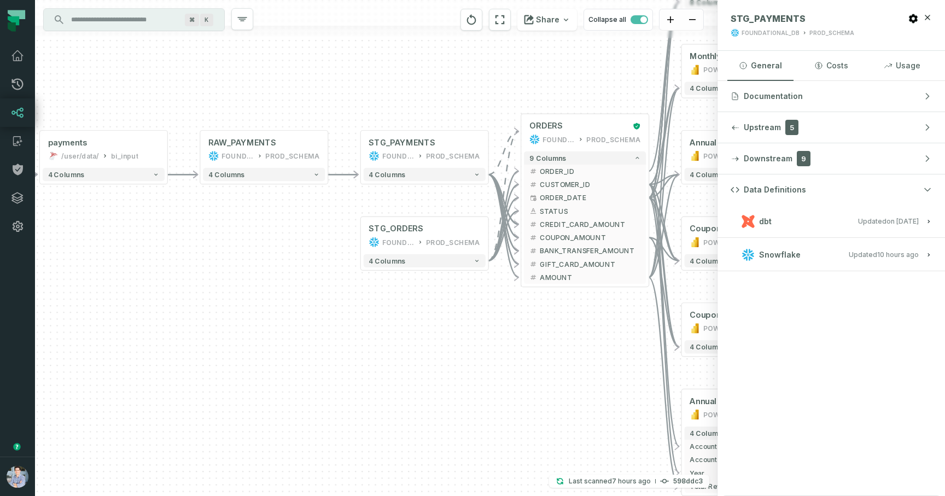
drag, startPoint x: 358, startPoint y: 340, endPoint x: 344, endPoint y: 340, distance: 14.2
click at [344, 340] on div "sources prod_data oracle_source - 7 columns ID - date - status - user_id - orde…" at bounding box center [376, 248] width 683 height 496
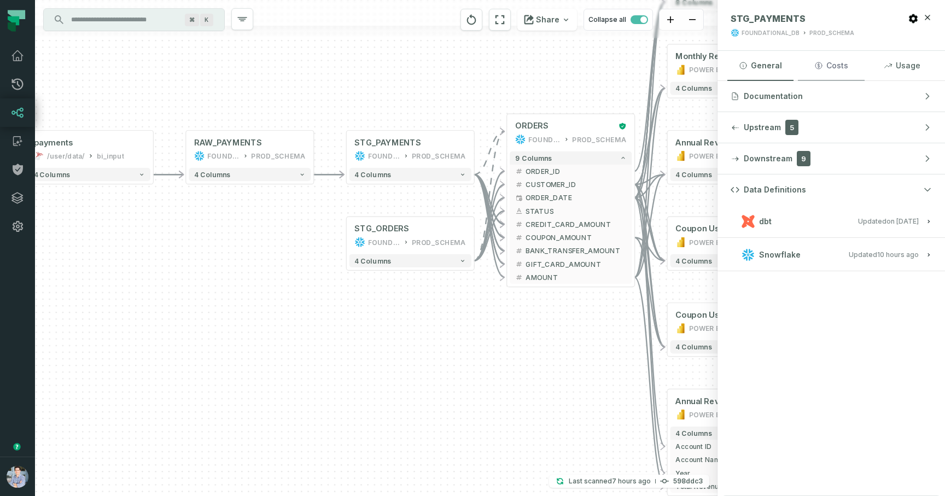
click at [845, 66] on button "Costs" at bounding box center [831, 66] width 66 height 30
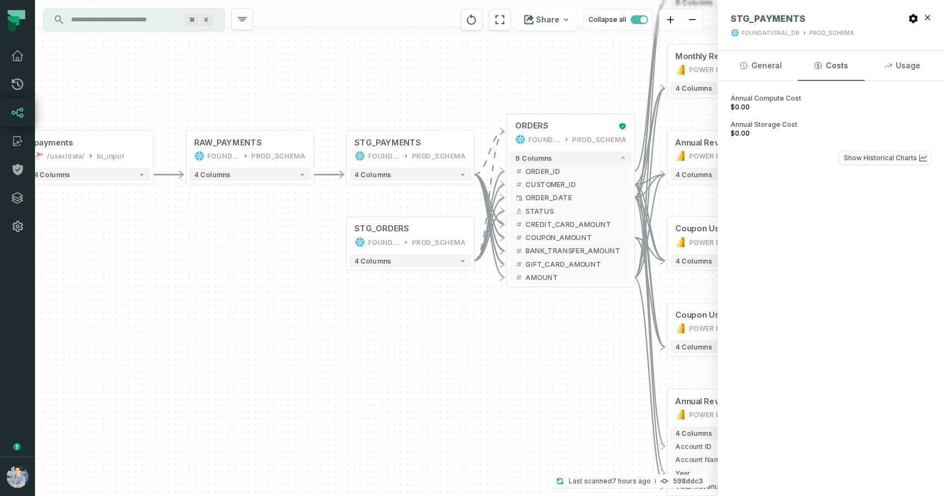
click at [219, 243] on div "sources prod_data oracle_source - 7 columns ID - date - status - user_id - orde…" at bounding box center [376, 248] width 683 height 496
click at [15, 57] on icon at bounding box center [17, 55] width 13 height 13
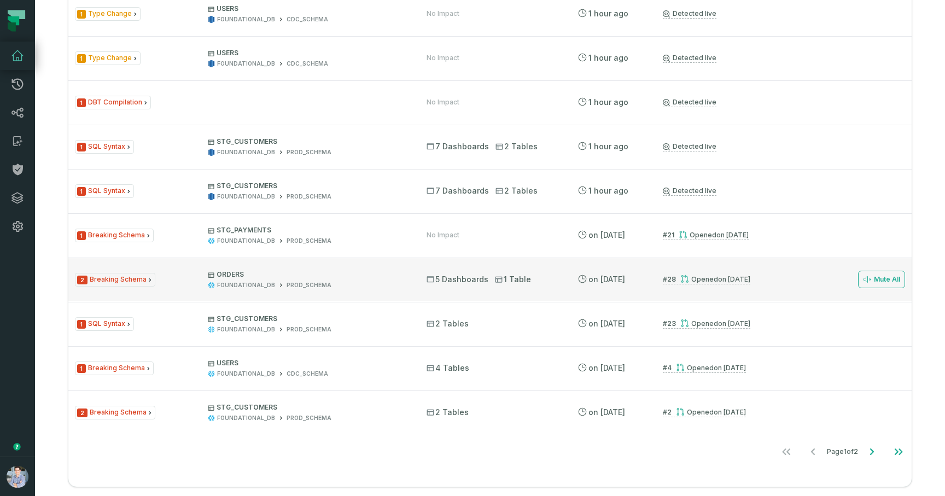
scroll to position [940, 0]
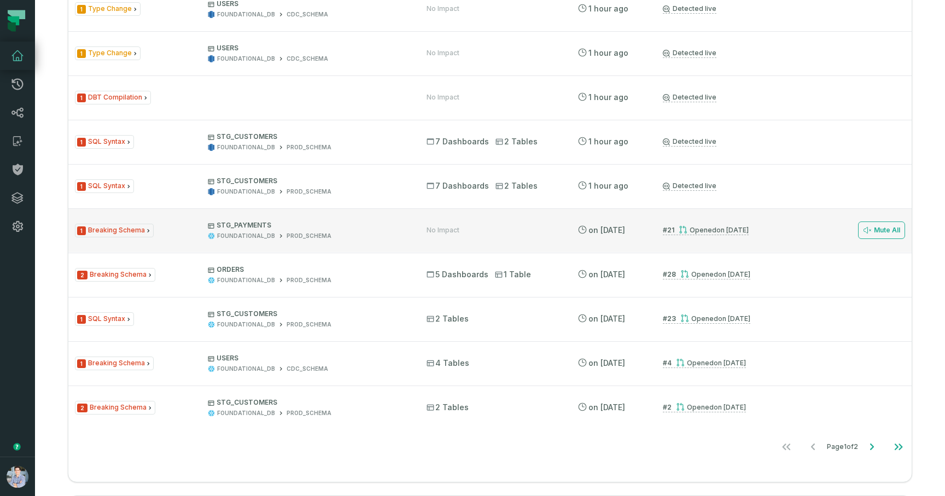
click at [350, 235] on div "FOUNDATIONAL_DB PROD_SCHEMA" at bounding box center [307, 236] width 199 height 8
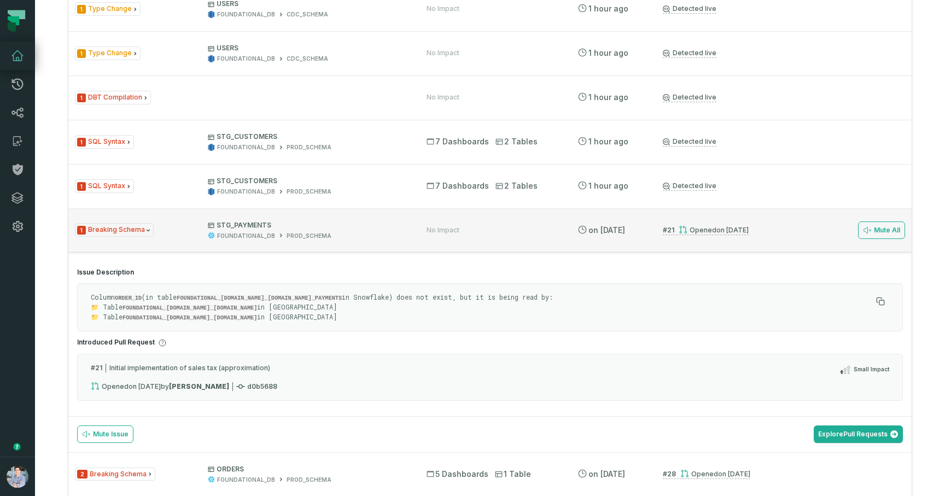
click at [350, 235] on div "FOUNDATIONAL_DB PROD_SCHEMA" at bounding box center [307, 236] width 199 height 8
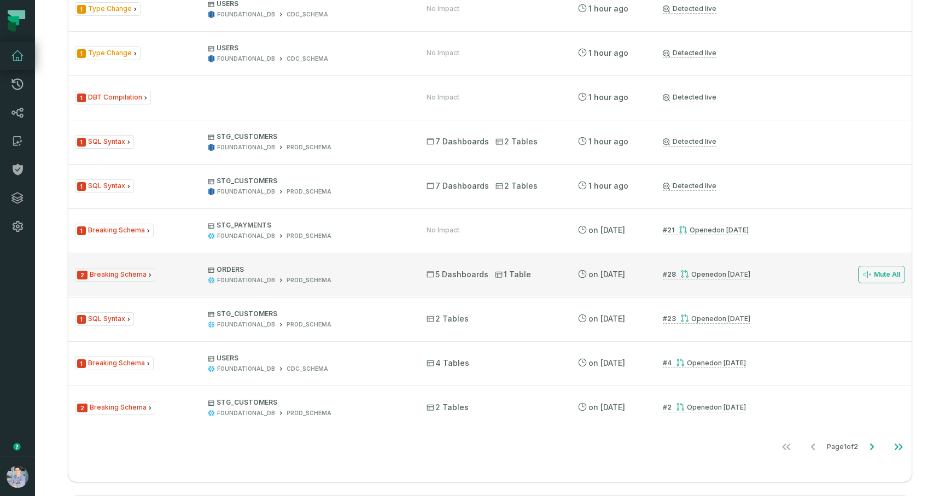
click at [351, 282] on div "FOUNDATIONAL_DB PROD_SCHEMA" at bounding box center [307, 280] width 199 height 8
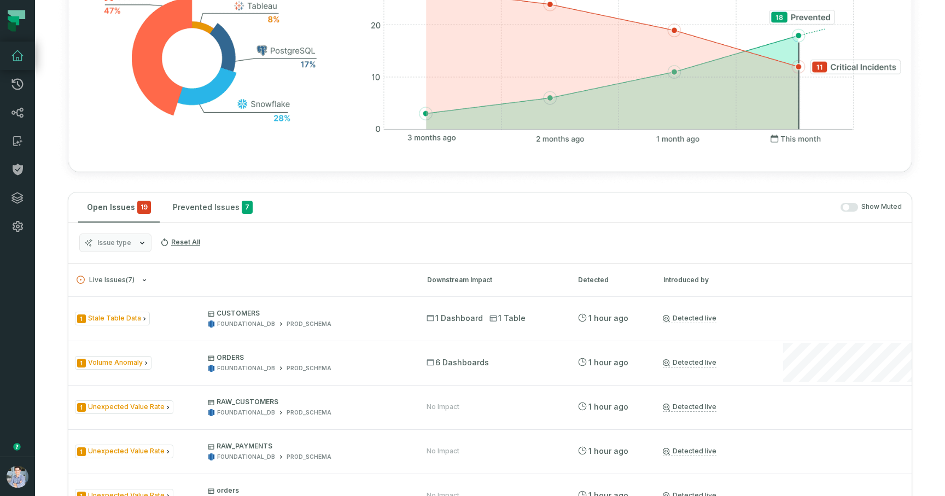
scroll to position [0, 0]
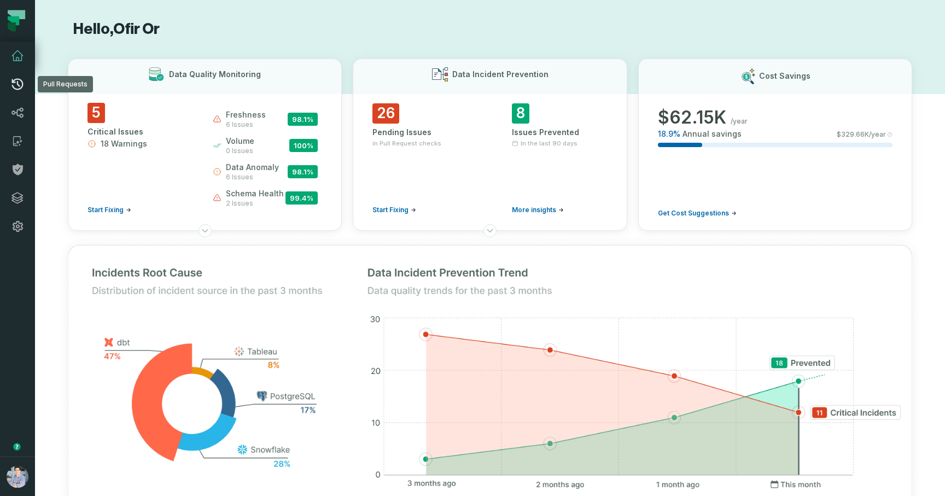
click at [21, 88] on icon at bounding box center [17, 84] width 11 height 11
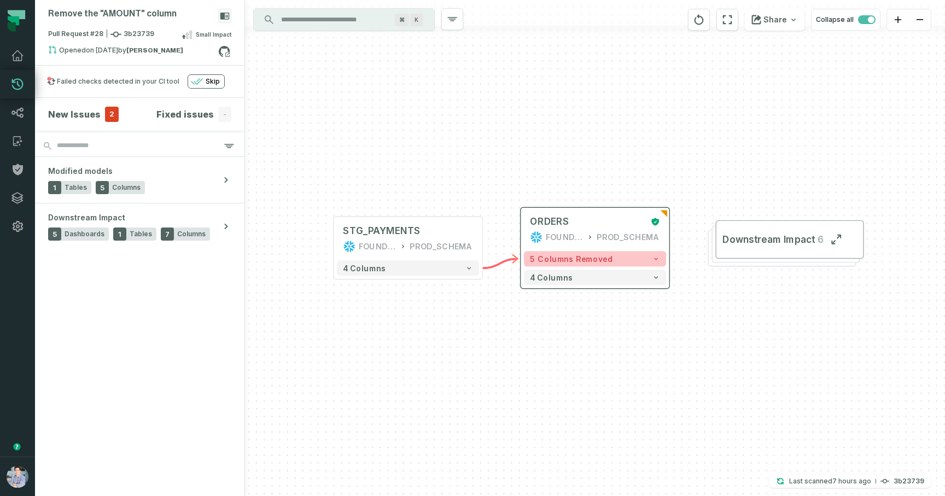
click at [651, 263] on button "5 columns removed" at bounding box center [595, 258] width 142 height 15
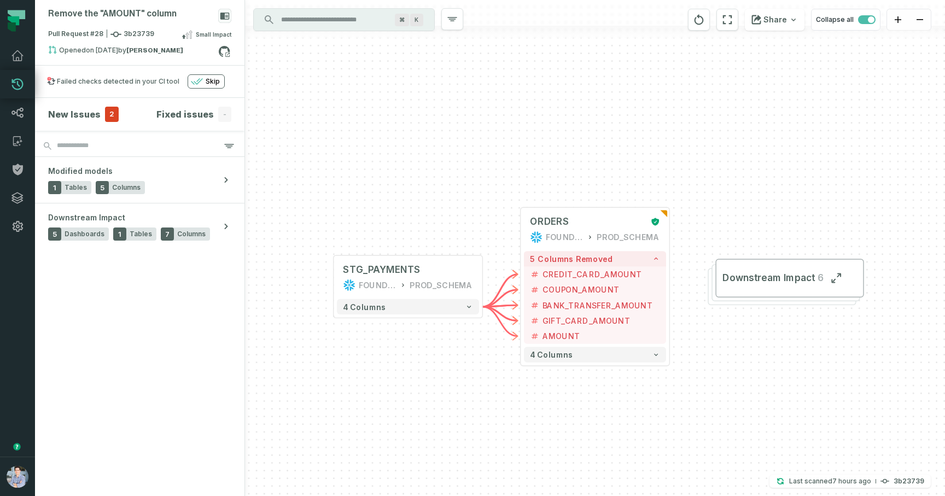
drag, startPoint x: 723, startPoint y: 362, endPoint x: 719, endPoint y: 356, distance: 6.4
click at [719, 356] on div "+ STG_PAYMENTS FOUNDATIONAL_DB PROD_SCHEMA + 4 columns + ORDERS FOUNDATIONAL_DB…" at bounding box center [595, 248] width 700 height 496
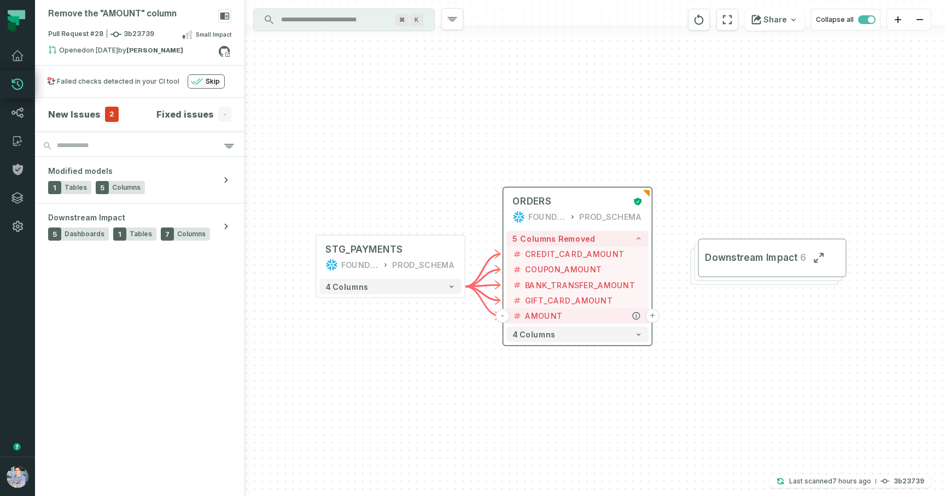
click at [649, 316] on button "+" at bounding box center [653, 316] width 14 height 14
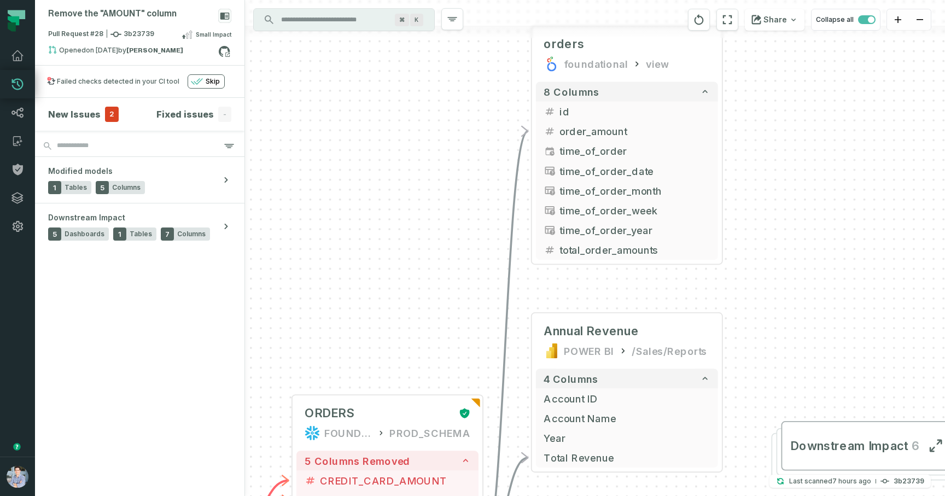
drag, startPoint x: 781, startPoint y: 318, endPoint x: 791, endPoint y: 309, distance: 12.8
click at [791, 309] on div "+ orders foundational view + 8 columns + id - order_amount + time_of_order + ti…" at bounding box center [595, 248] width 700 height 496
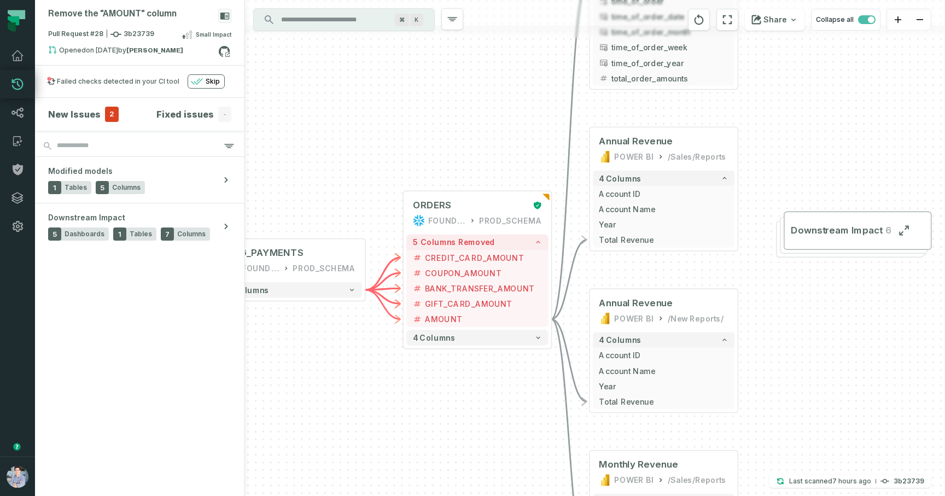
drag, startPoint x: 795, startPoint y: 309, endPoint x: 795, endPoint y: 127, distance: 182.2
click at [795, 127] on div "+ orders foundational view + 8 columns + id - order_amount + time_of_order + ti…" at bounding box center [595, 248] width 700 height 496
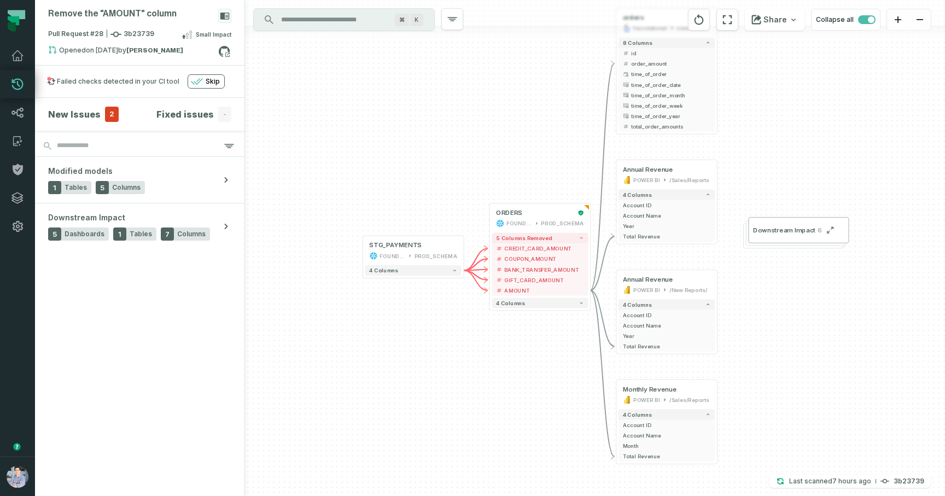
click at [810, 301] on div "+ orders foundational view + 8 columns + id - order_amount + time_of_order + ti…" at bounding box center [595, 248] width 700 height 496
click at [223, 47] on icon at bounding box center [224, 51] width 11 height 11
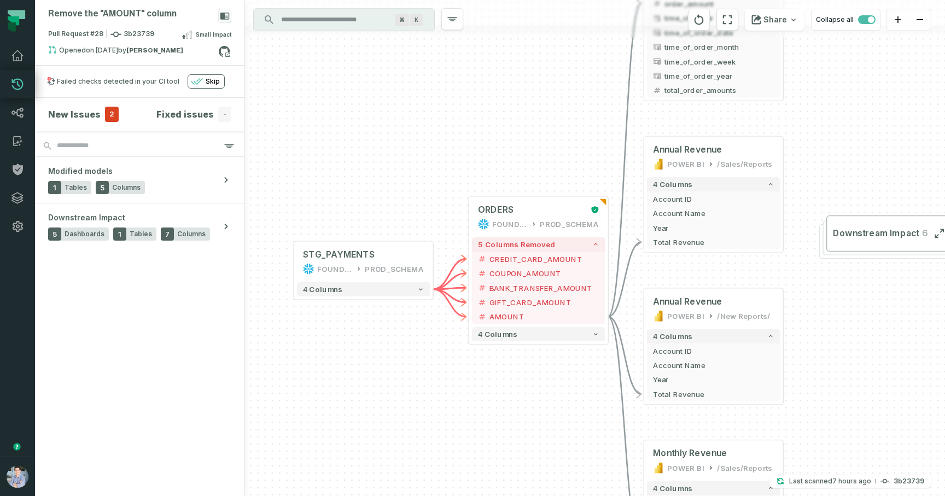
drag, startPoint x: 552, startPoint y: 424, endPoint x: 530, endPoint y: 379, distance: 50.2
click at [530, 379] on div "+ orders foundational view + 8 columns + id - order_amount + time_of_order + ti…" at bounding box center [595, 248] width 700 height 496
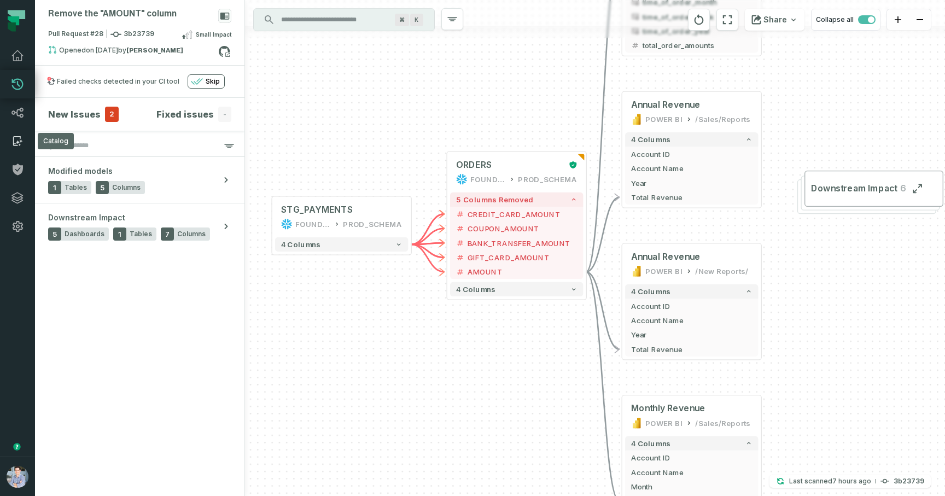
click at [14, 147] on icon at bounding box center [17, 141] width 13 height 13
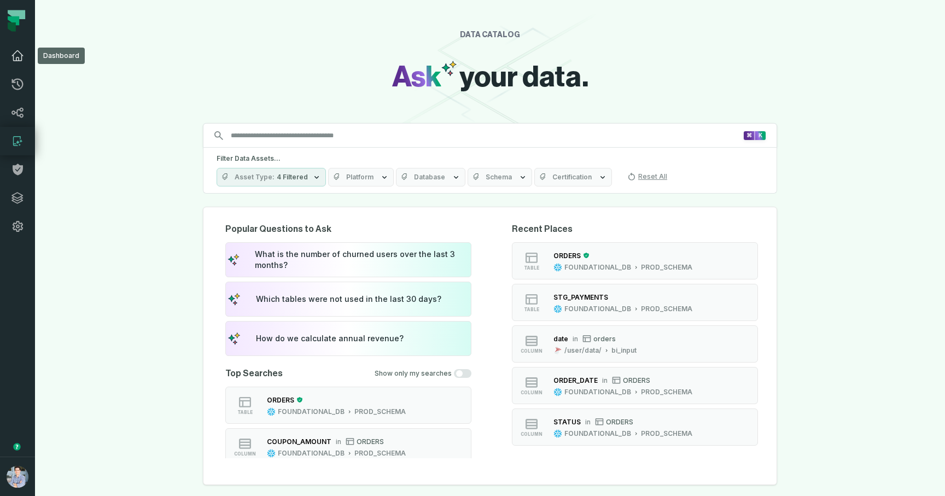
click at [20, 61] on icon at bounding box center [17, 55] width 13 height 13
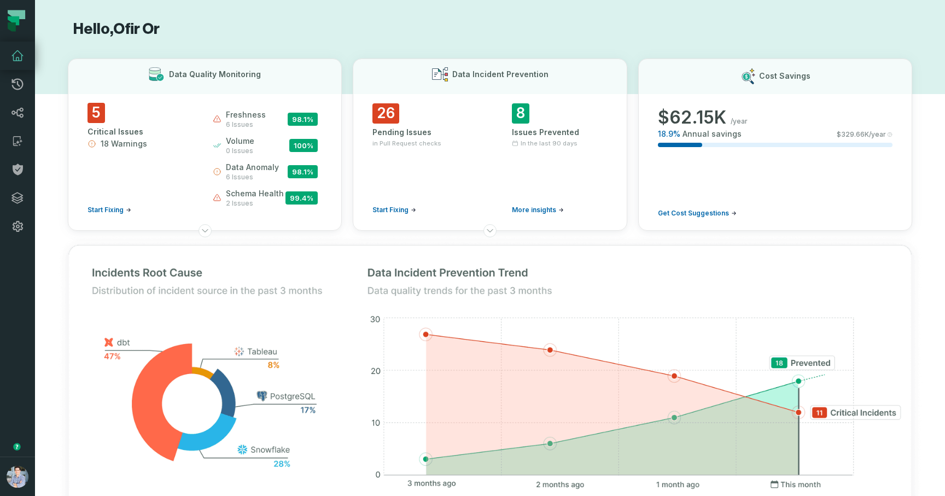
click at [320, 28] on h1 "Hello, Ofir Or" at bounding box center [490, 29] width 845 height 19
click at [258, 21] on h1 "Hello, Ofir Or" at bounding box center [490, 29] width 845 height 19
click at [17, 144] on icon at bounding box center [17, 141] width 13 height 13
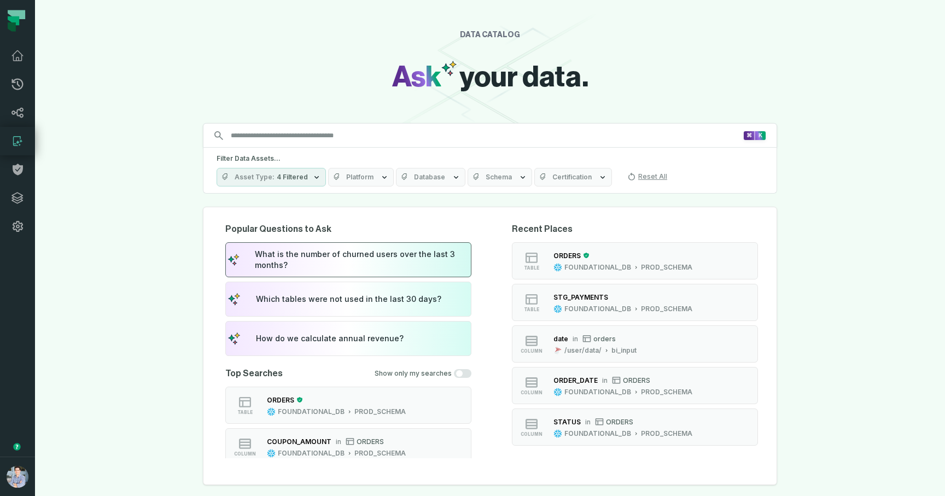
click at [370, 265] on div "What is the number of churned users over the last 3 months?" at bounding box center [362, 260] width 214 height 22
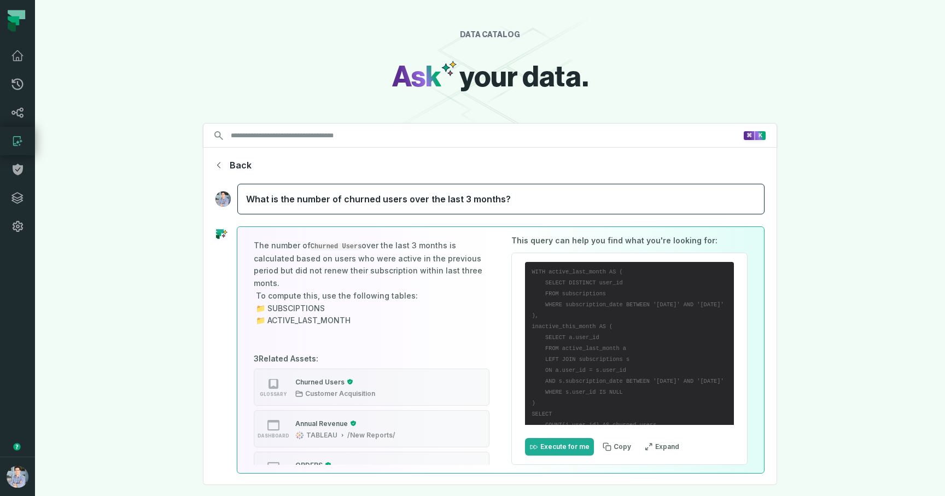
click at [438, 301] on p "The number of Churned Users over the last 3 months is calculated based on users…" at bounding box center [372, 284] width 236 height 88
click at [117, 168] on div "DATA CATALOG Ask your data. Search for assets across the organization ⌘ K Back …" at bounding box center [490, 248] width 910 height 496
click at [15, 204] on icon at bounding box center [17, 197] width 13 height 13
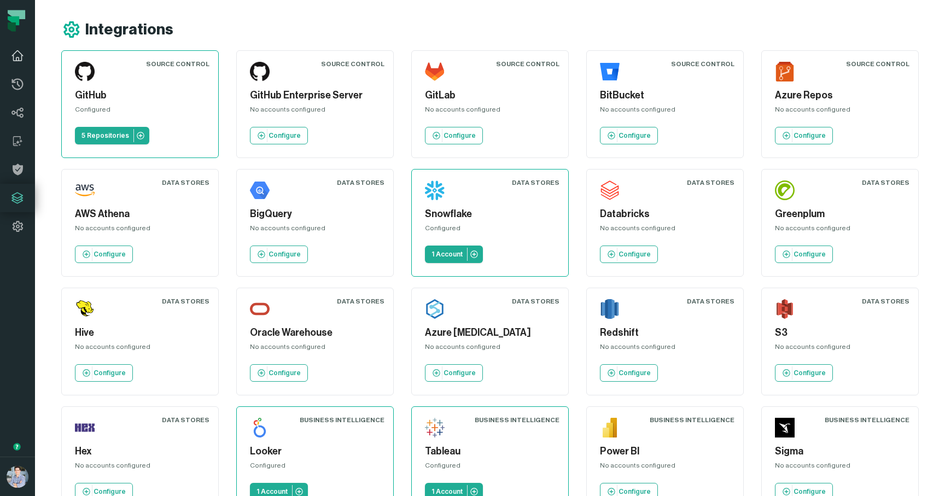
click at [11, 60] on icon at bounding box center [17, 55] width 13 height 13
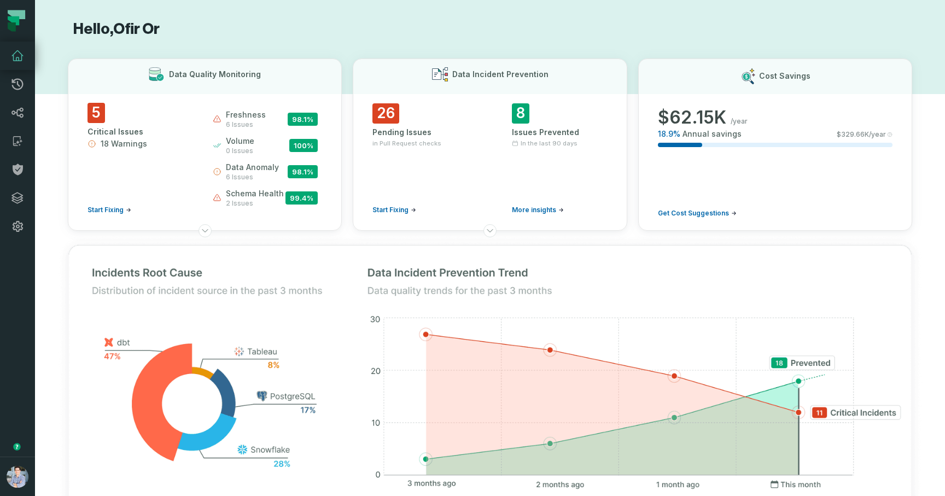
click at [386, 37] on h1 "Hello, Ofir Or" at bounding box center [490, 29] width 845 height 19
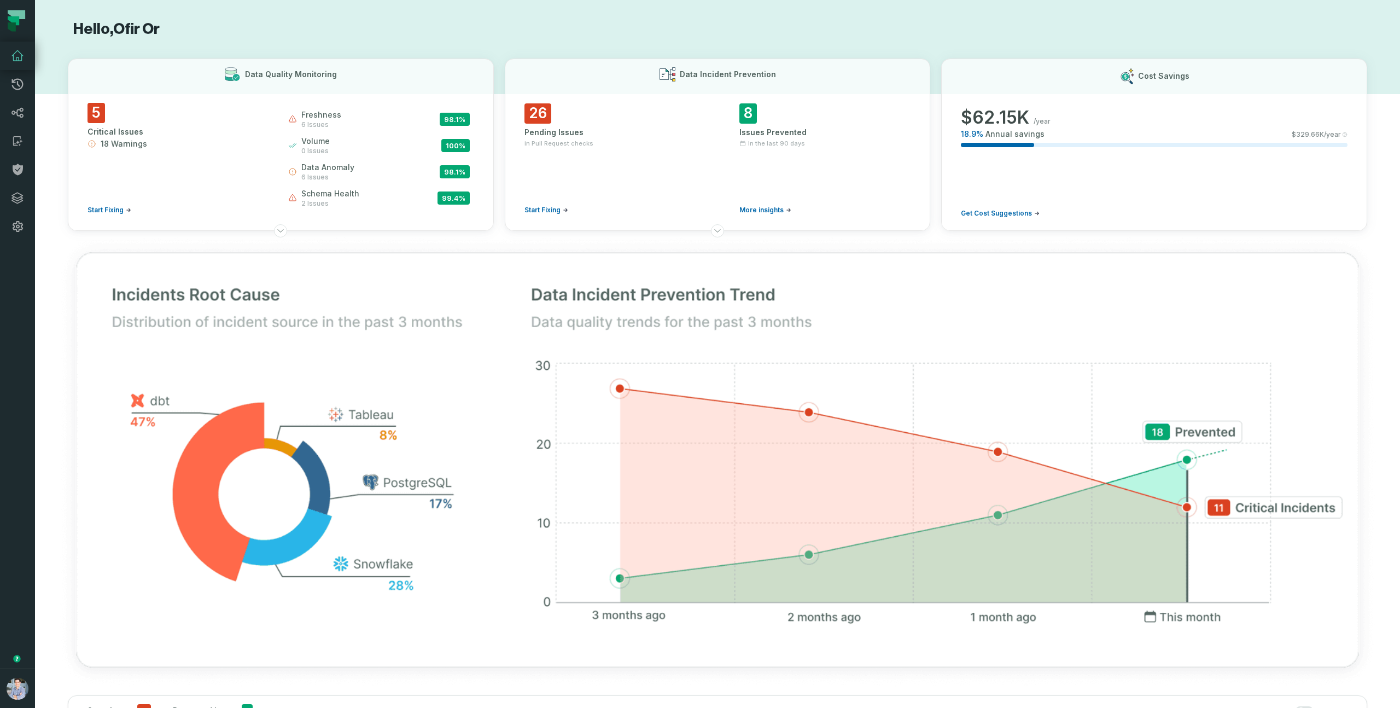
click at [814, 32] on h1 "Hello, Ofir Or" at bounding box center [718, 29] width 1300 height 19
click at [814, 33] on h1 "Hello, Ofir Or" at bounding box center [718, 29] width 1300 height 19
